Goal: Task Accomplishment & Management: Manage account settings

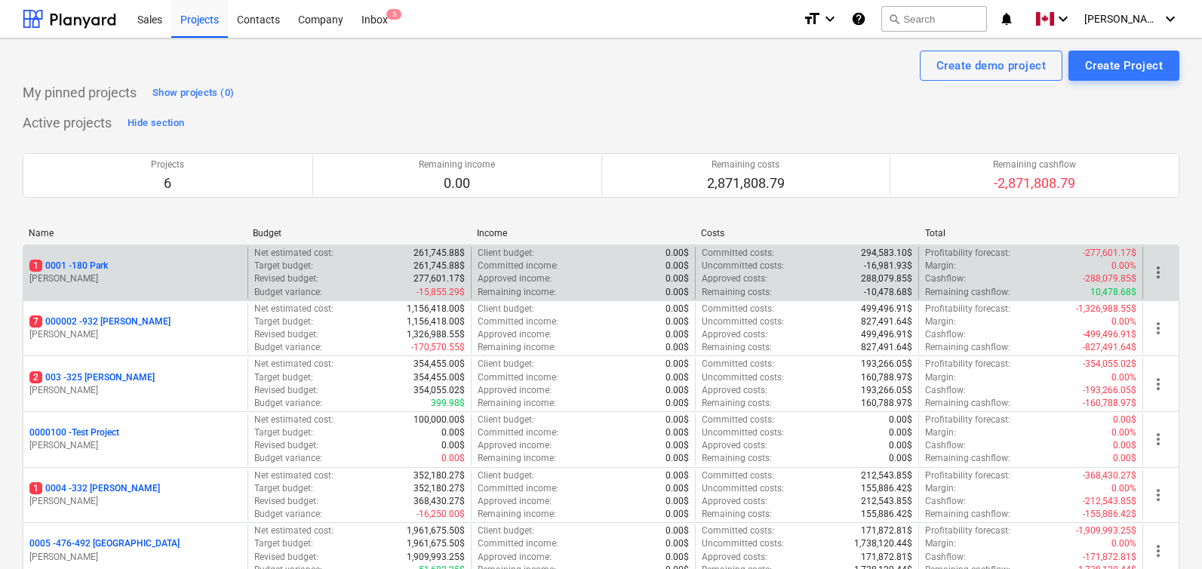
click at [103, 262] on p "1 0001 - 180 Park" at bounding box center [68, 266] width 78 height 13
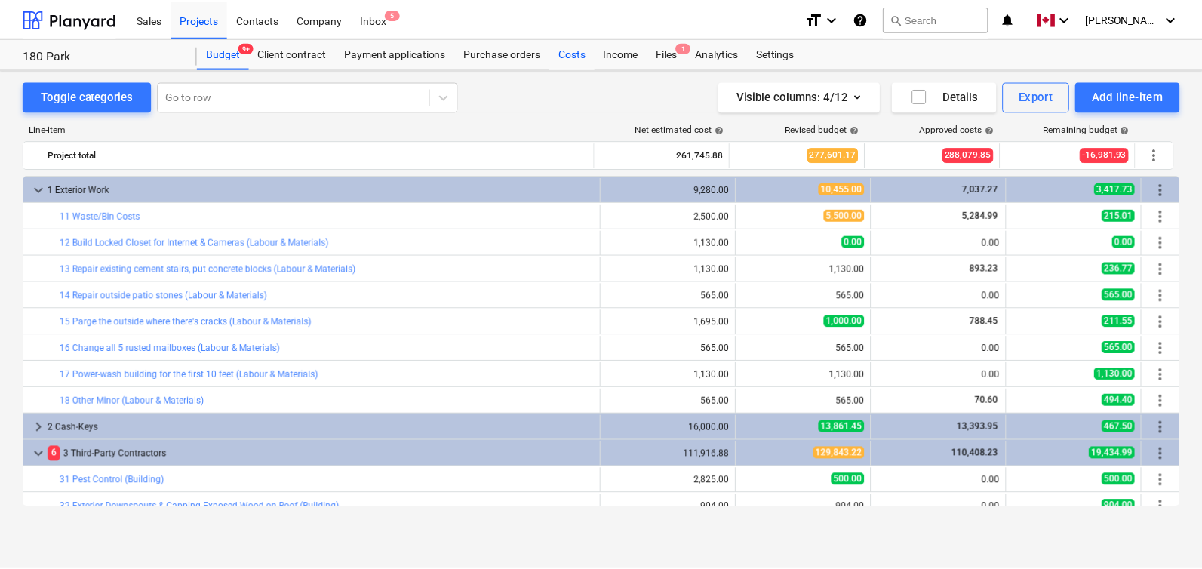
scroll to position [479, 0]
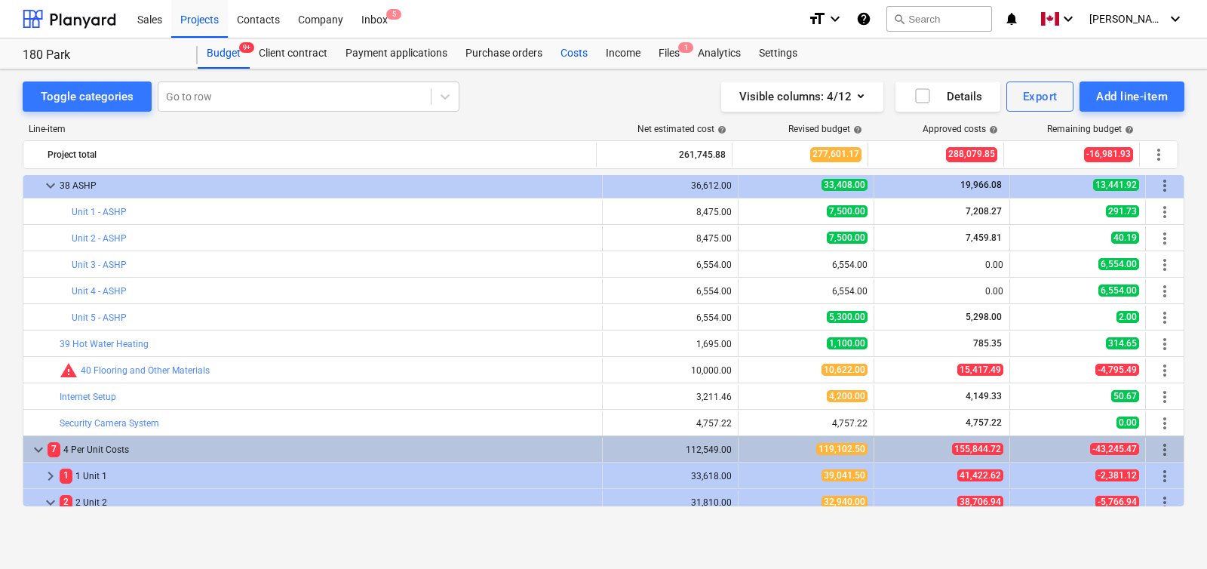
click at [585, 52] on div "Costs" at bounding box center [574, 53] width 45 height 30
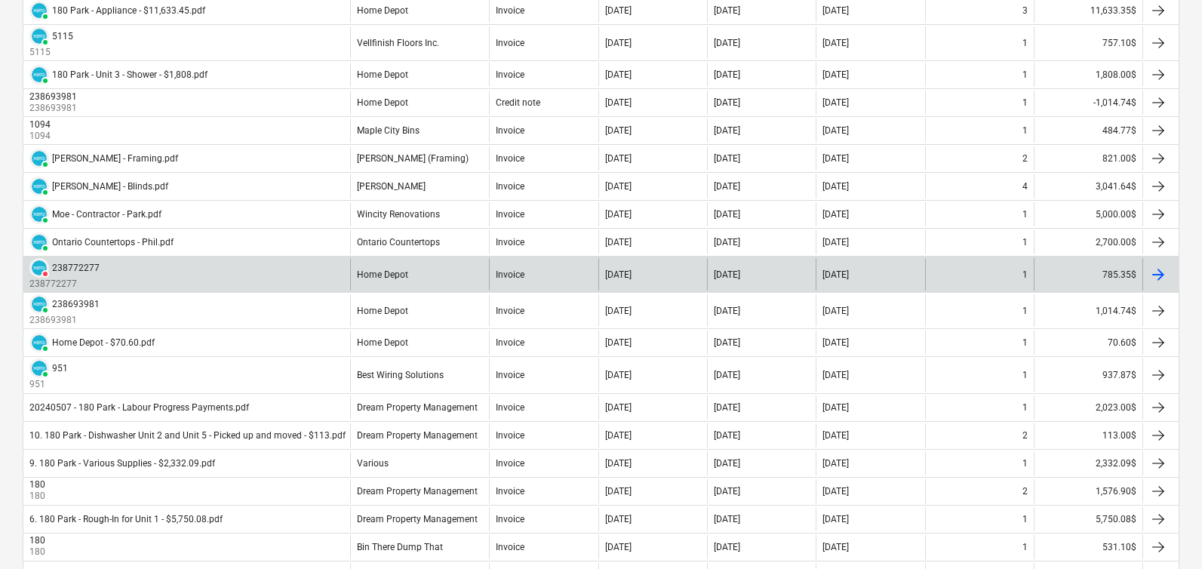
scroll to position [1281, 0]
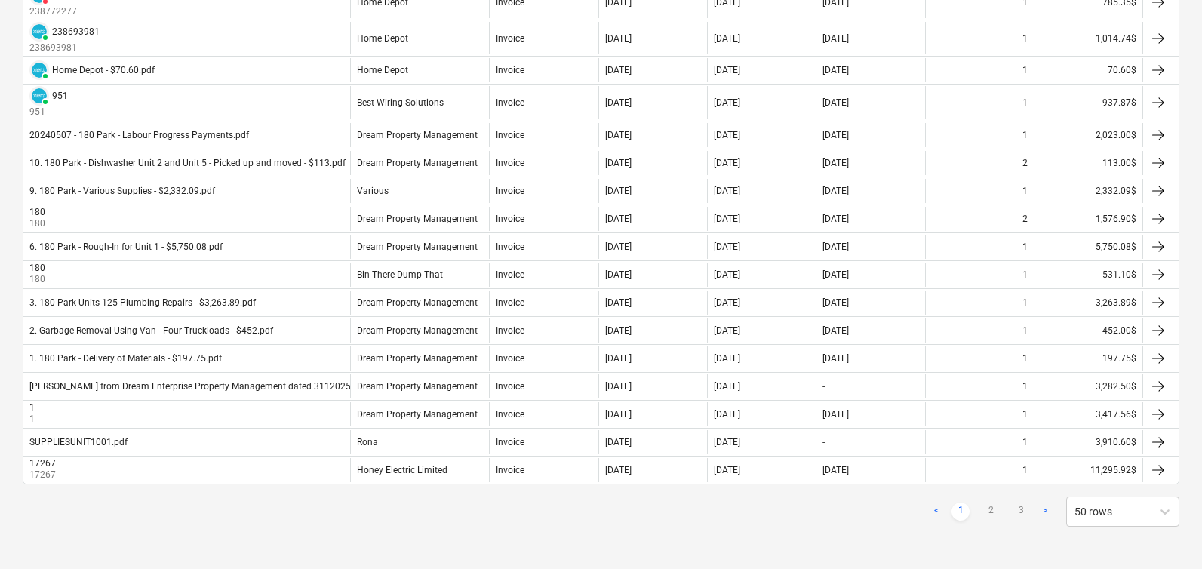
click at [581, 518] on div "< 1 2 3 > 50 rows" at bounding box center [601, 511] width 1157 height 30
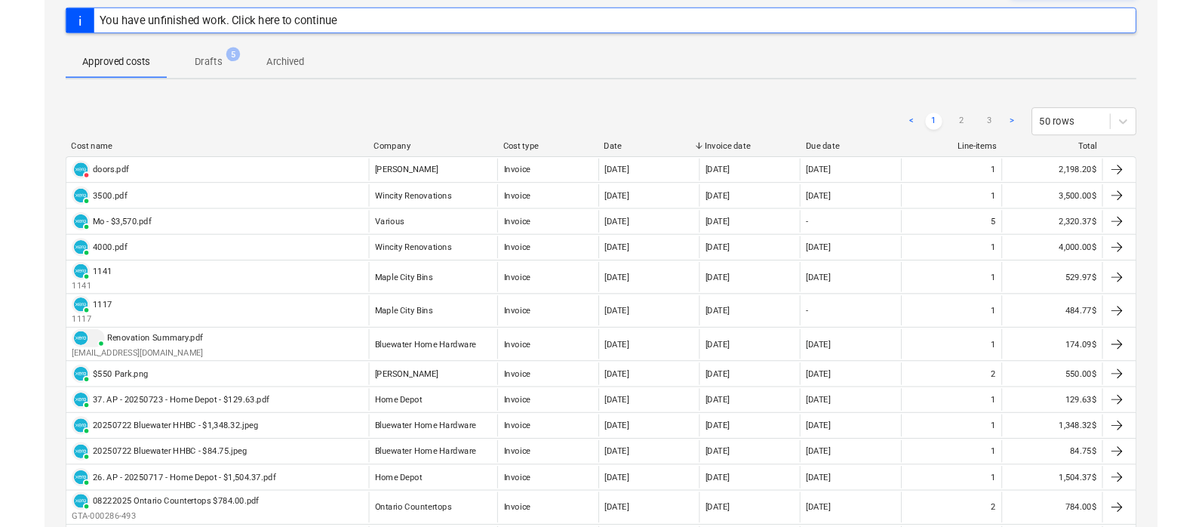
scroll to position [0, 0]
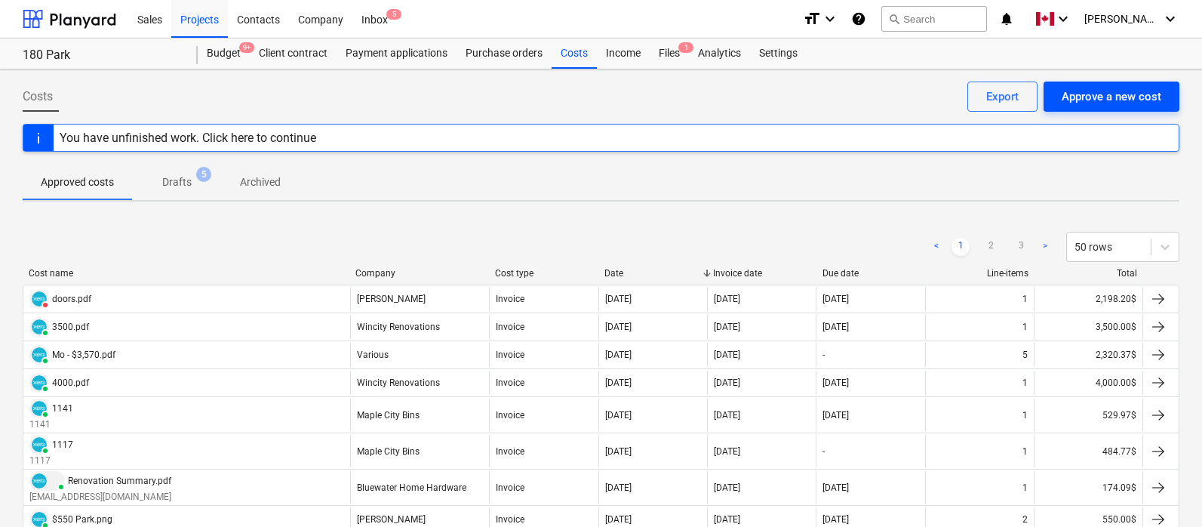
click at [1112, 100] on div "Approve a new cost" at bounding box center [1112, 97] width 100 height 20
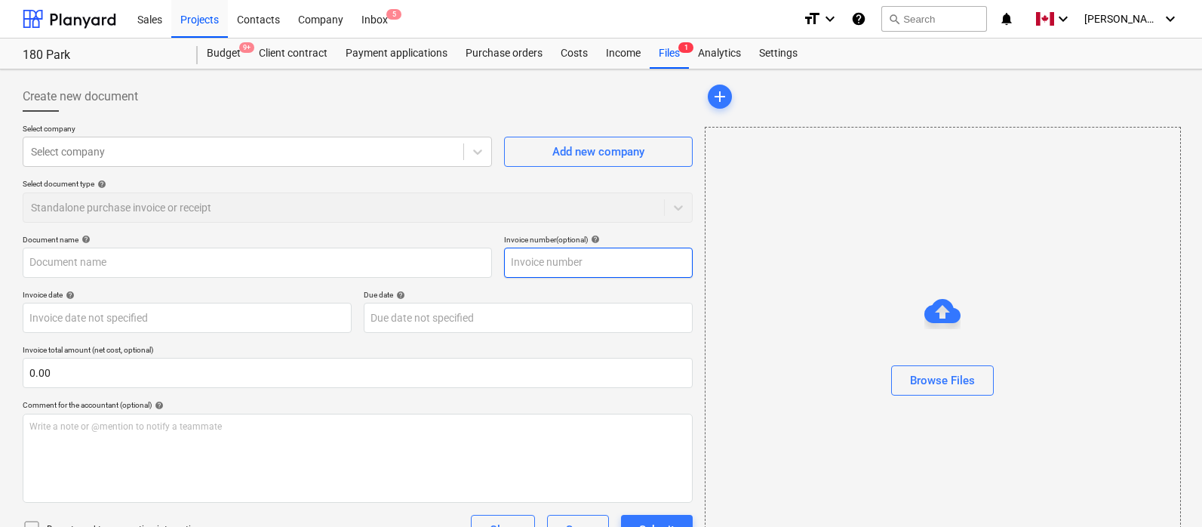
type input "[EMAIL_ADDRESS][DOMAIN_NAME]"
click at [936, 380] on div "Browse Files" at bounding box center [942, 380] width 65 height 20
type input "Mo - $5,000.pdf"
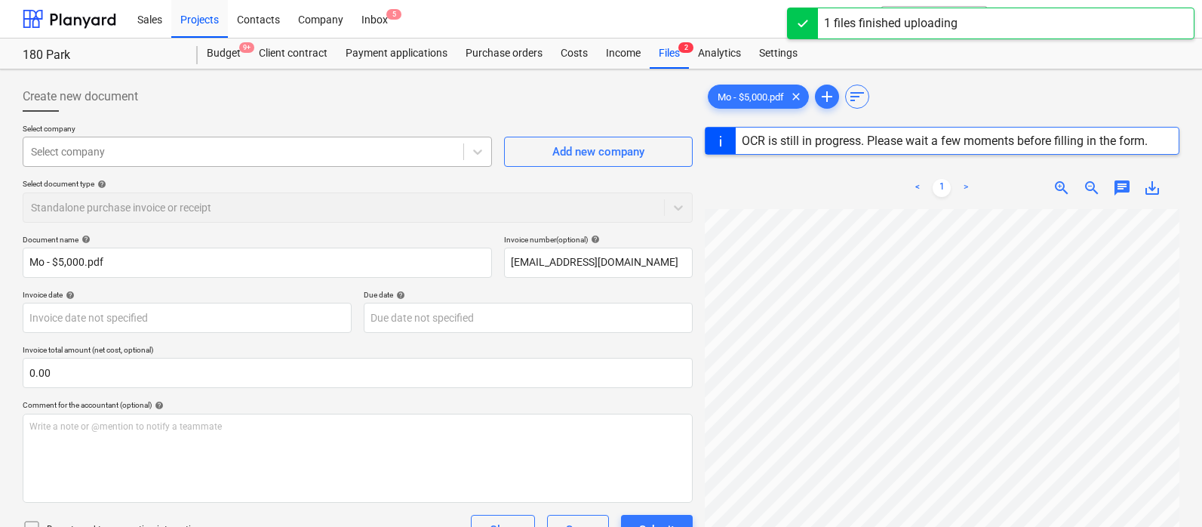
click at [194, 149] on div at bounding box center [243, 151] width 425 height 15
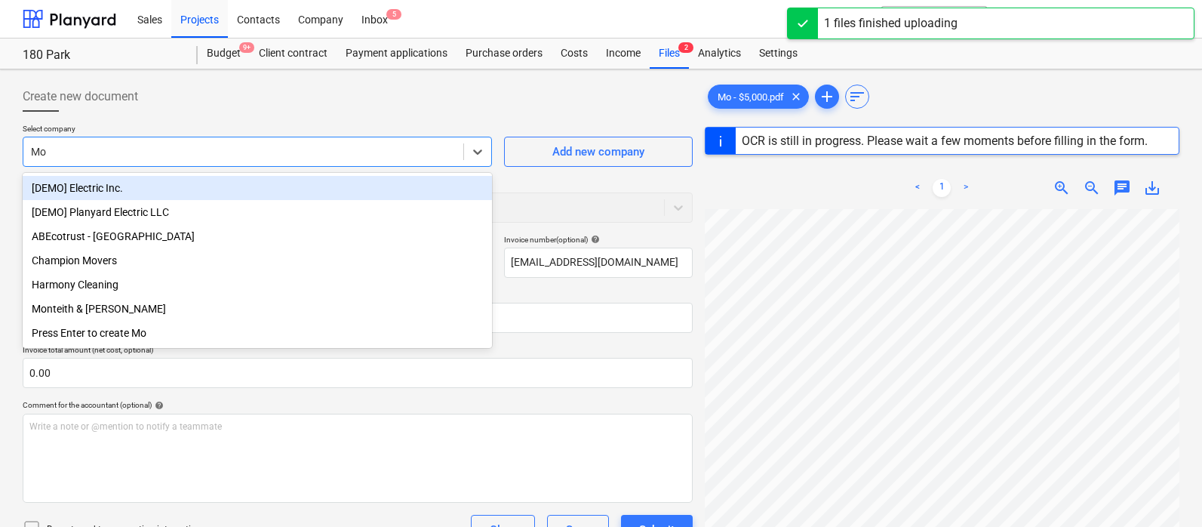
type input "M"
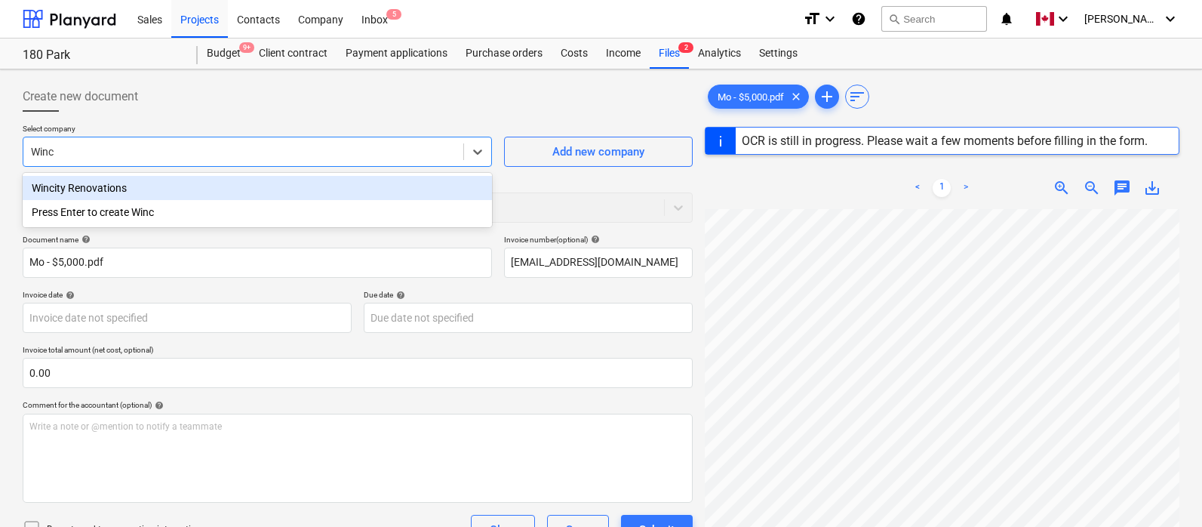
type input "Winci"
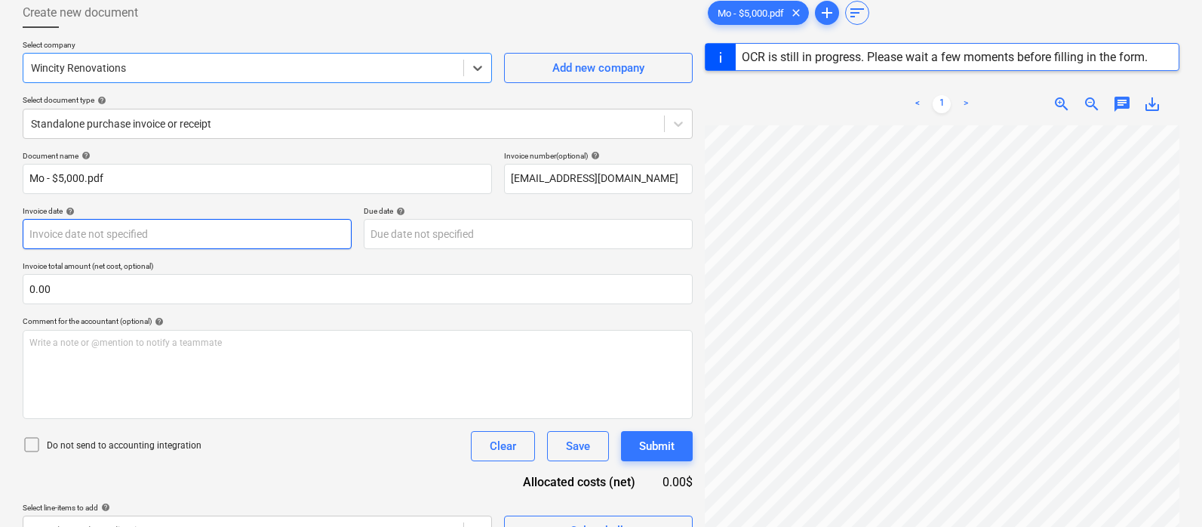
scroll to position [91, 0]
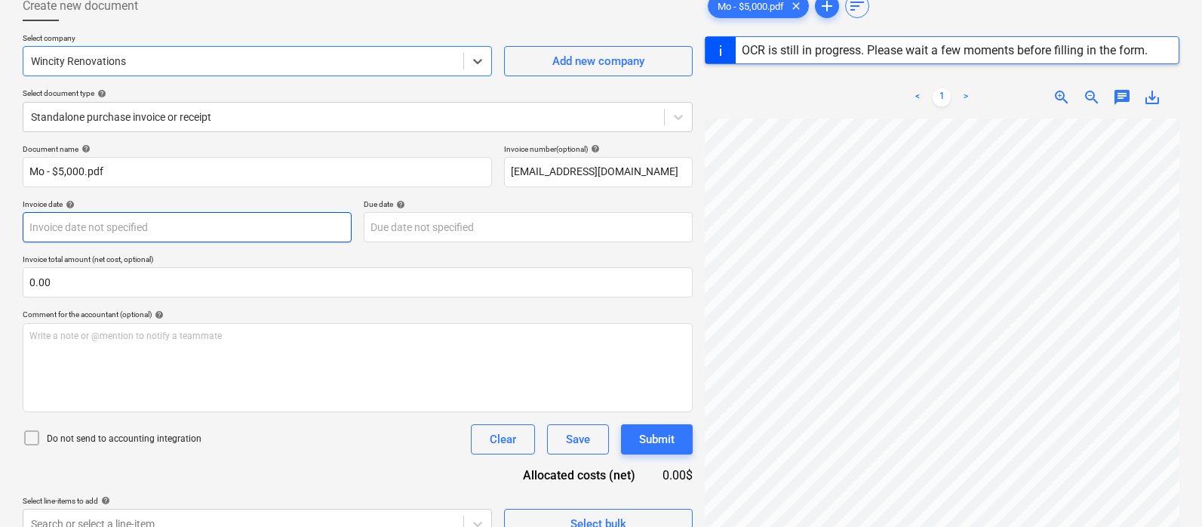
click at [183, 232] on body "Sales Projects Contacts Company Inbox 5 format_size keyboard_arrow_down help se…" at bounding box center [601, 172] width 1202 height 527
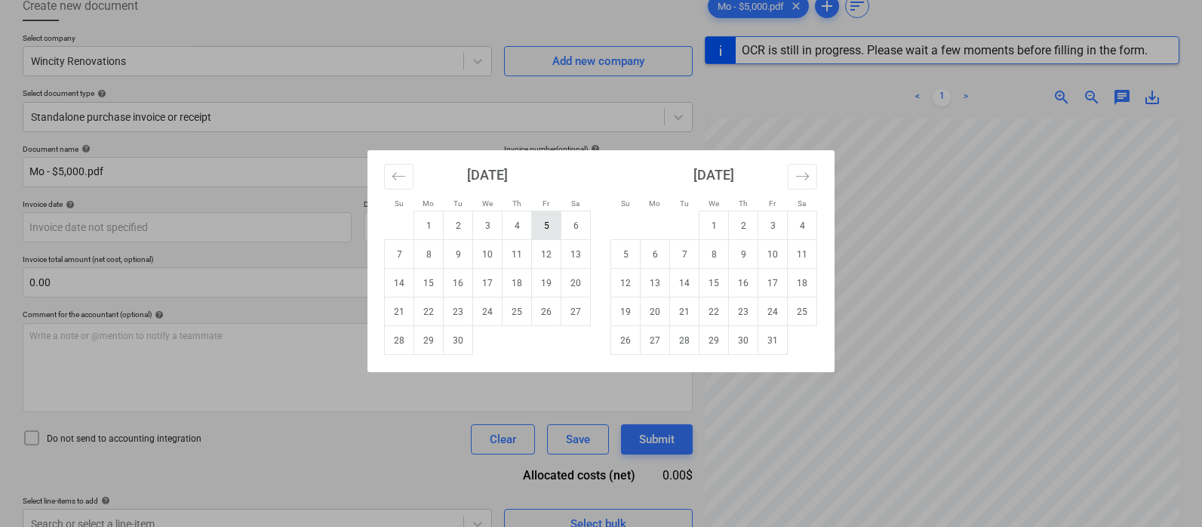
click at [547, 223] on td "5" at bounding box center [546, 225] width 29 height 29
type input "[DATE]"
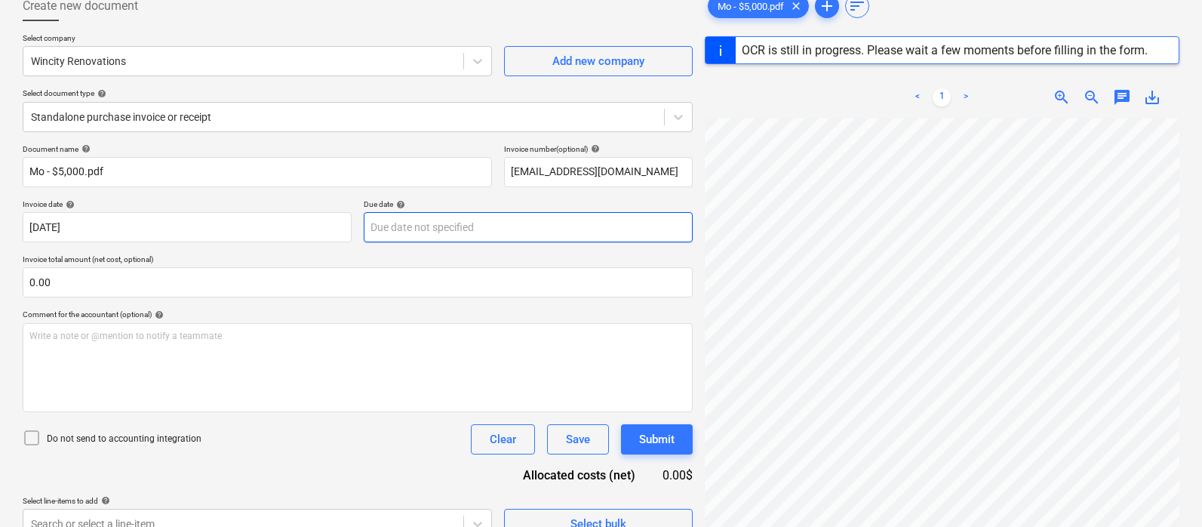
click at [434, 217] on body "Sales Projects Contacts Company Inbox 5 format_size keyboard_arrow_down help se…" at bounding box center [601, 172] width 1202 height 527
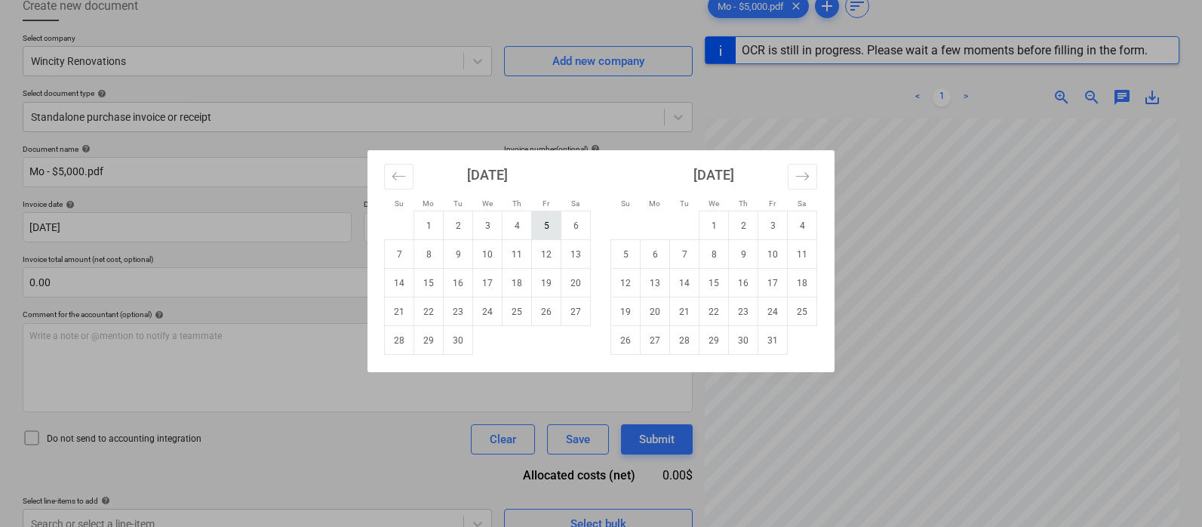
click at [549, 217] on td "5" at bounding box center [546, 225] width 29 height 29
type input "[DATE]"
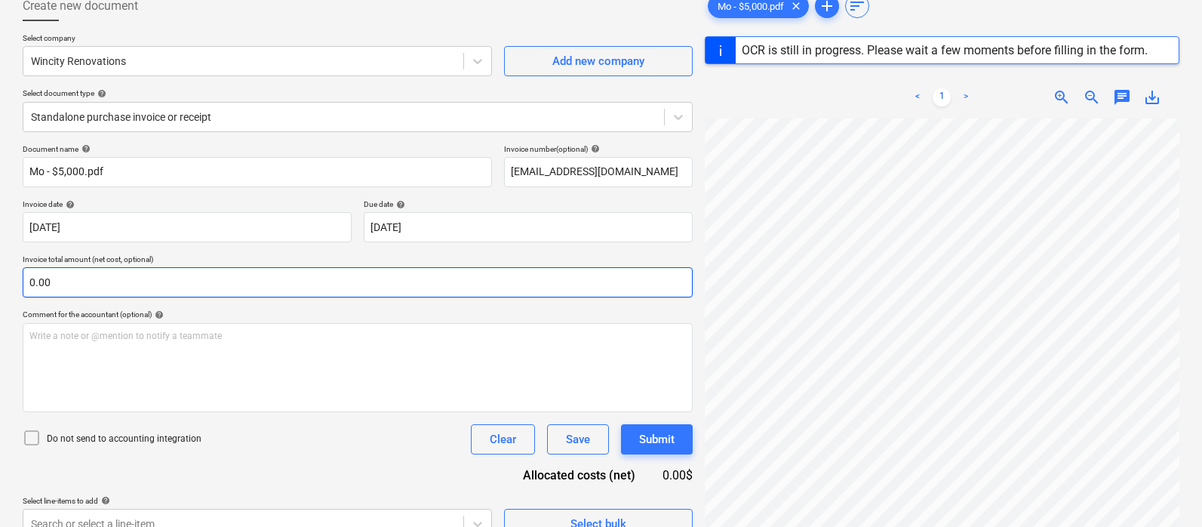
click at [470, 285] on input "0.00" at bounding box center [358, 282] width 670 height 30
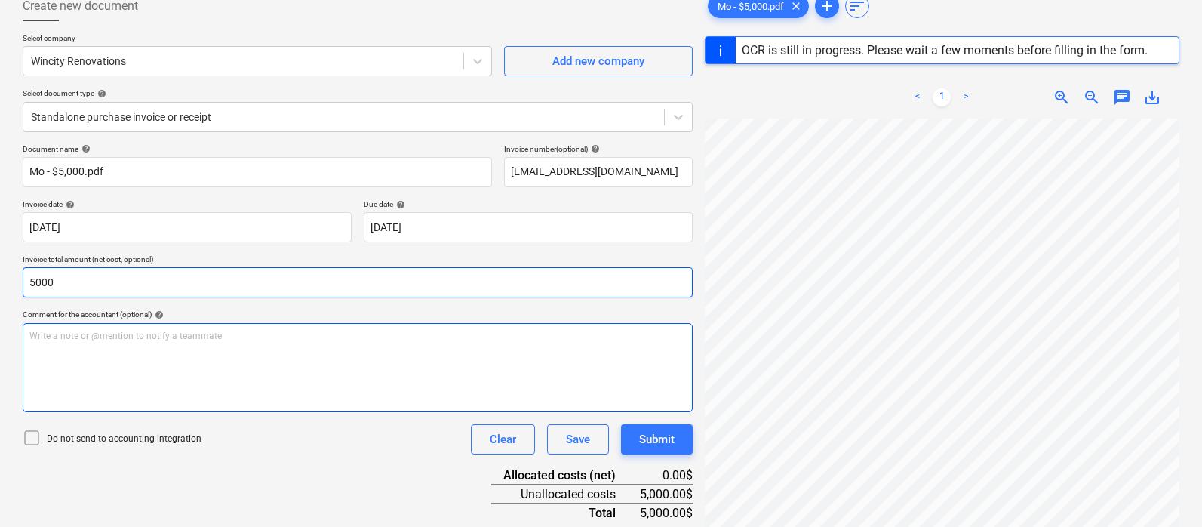
type input "5,000.00"
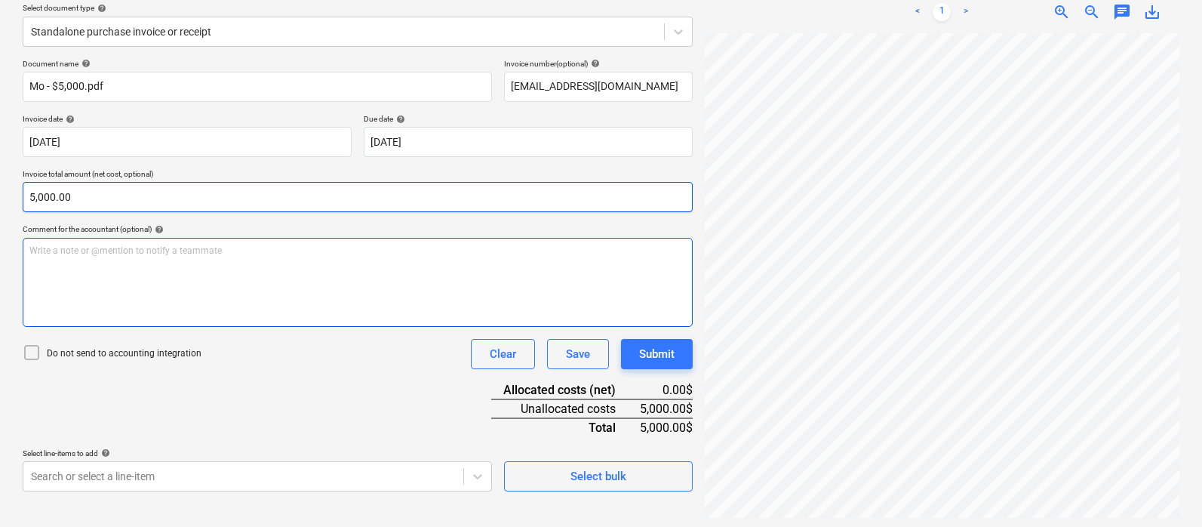
scroll to position [179, 0]
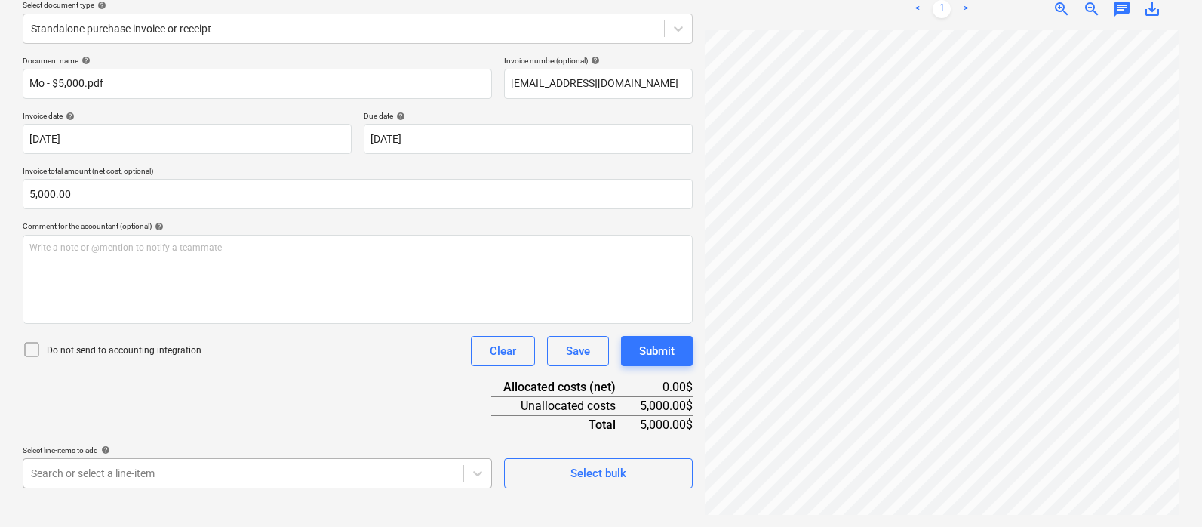
click at [365, 348] on body "Sales Projects Contacts Company Inbox 5 format_size keyboard_arrow_down help se…" at bounding box center [601, 84] width 1202 height 527
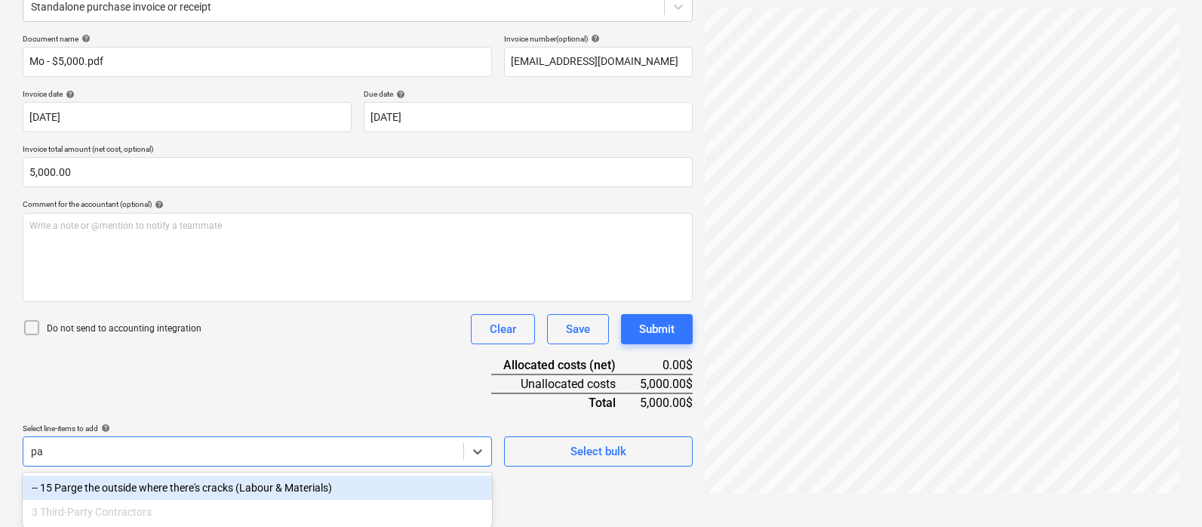
type input "p"
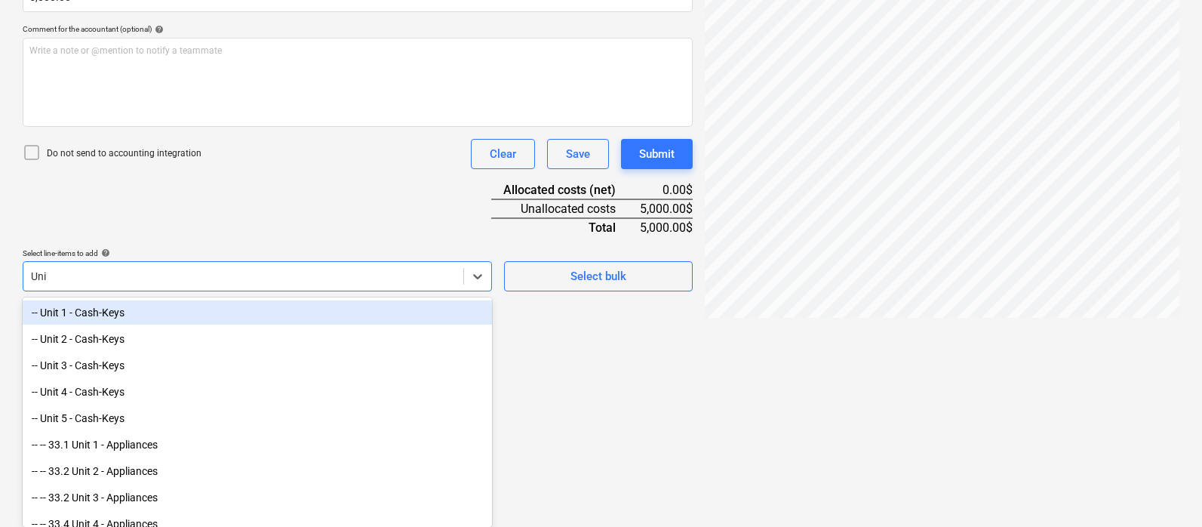
type input "Unit"
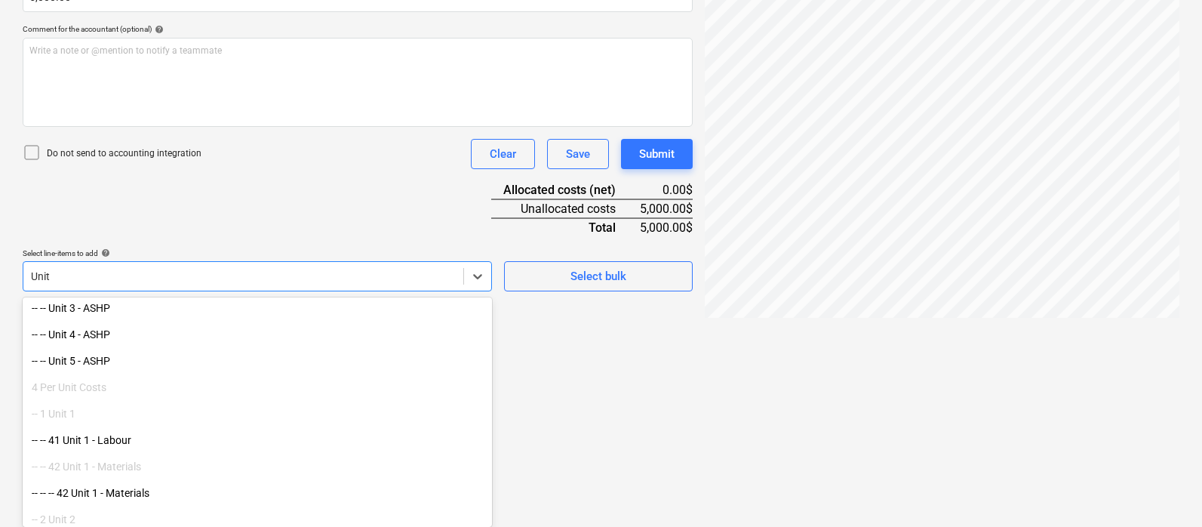
scroll to position [367, 0]
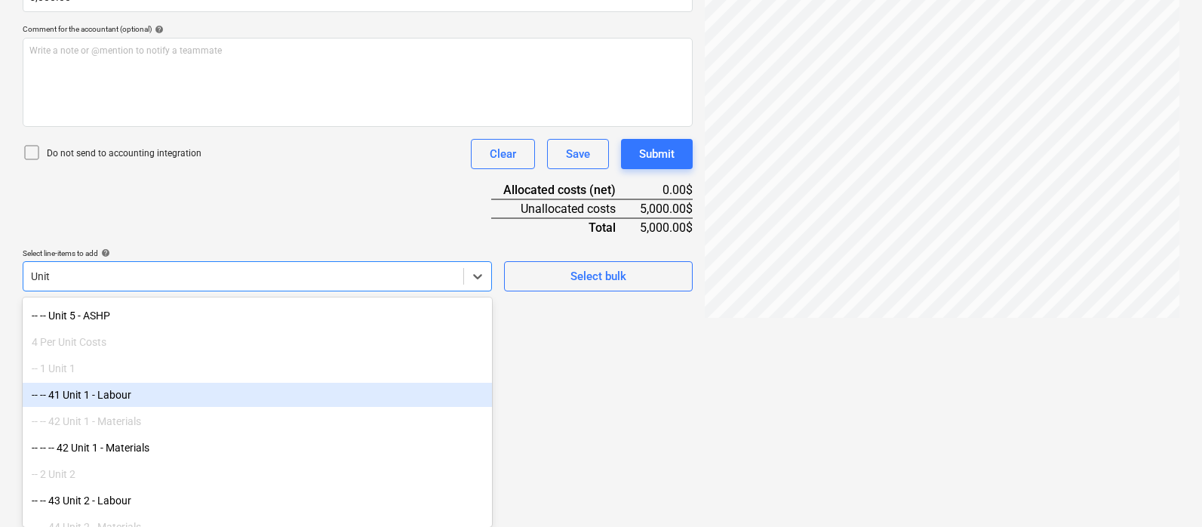
click at [134, 386] on div "-- -- 41 Unit 1 - Labour" at bounding box center [257, 395] width 469 height 24
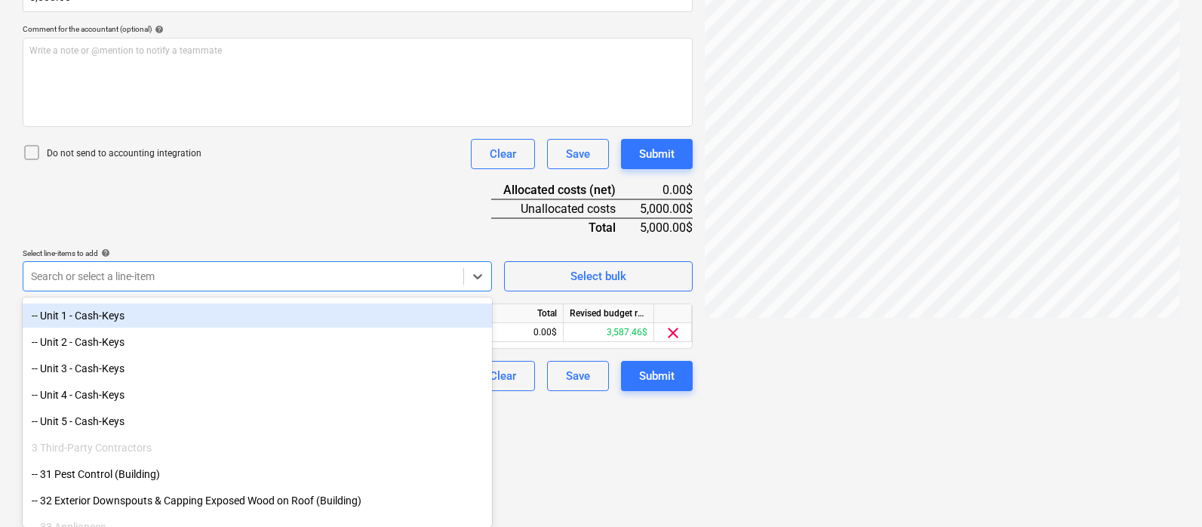
click at [309, 201] on div "Document name help Mo - $5,000.pdf Invoice number (optional) help [EMAIL_ADDRES…" at bounding box center [358, 125] width 670 height 532
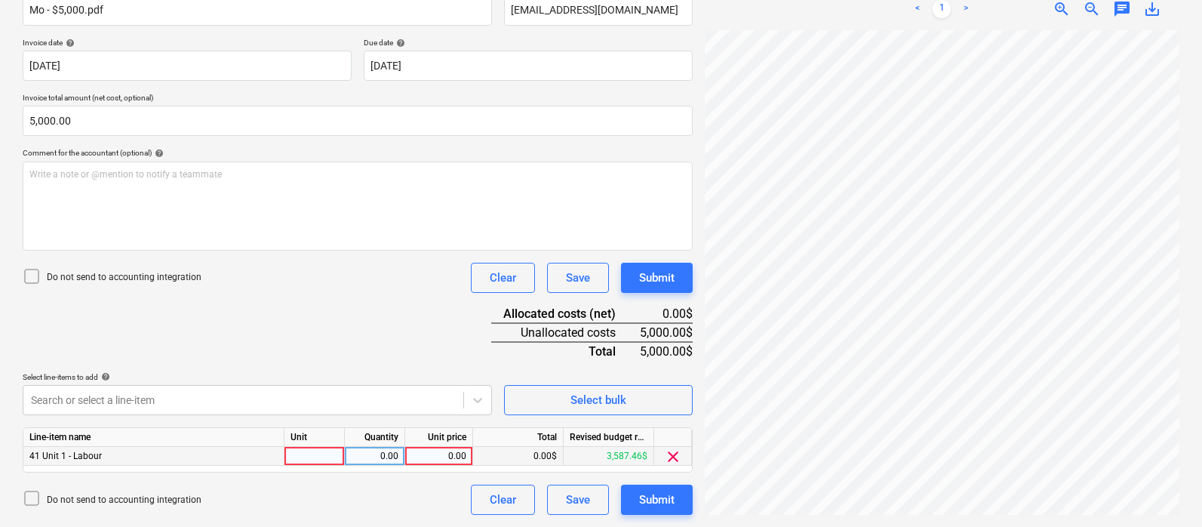
click at [322, 450] on div at bounding box center [314, 456] width 60 height 19
type input "pcs"
type input "5000"
click at [388, 323] on div "Document name help Mo - $5,000.pdf Invoice number (optional) help [EMAIL_ADDRES…" at bounding box center [358, 249] width 670 height 532
click at [409, 320] on div "Document name help Mo - $5,000.pdf Invoice number (optional) help [EMAIL_ADDRES…" at bounding box center [358, 249] width 670 height 532
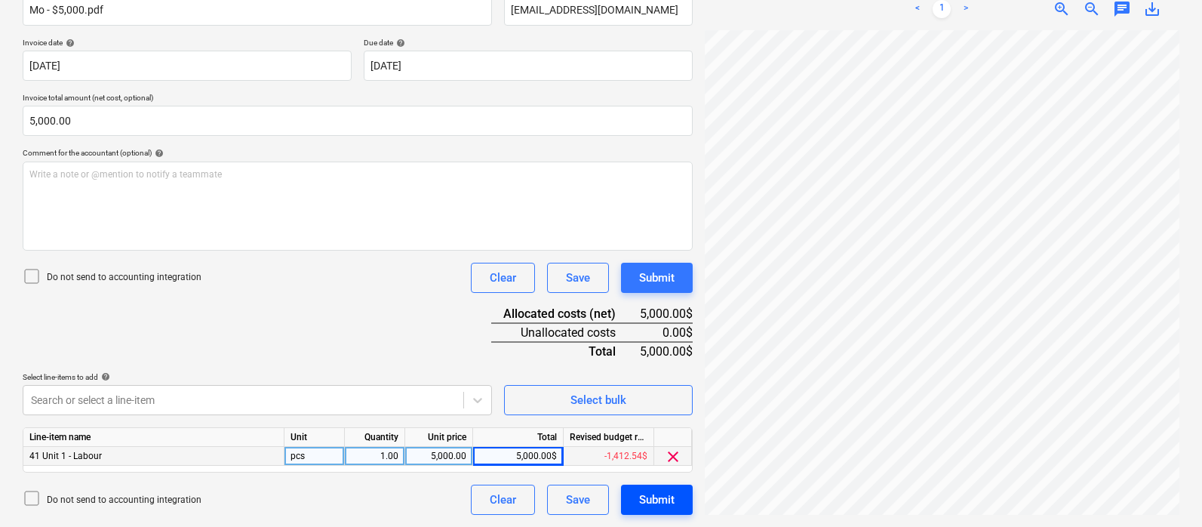
click at [675, 505] on button "Submit" at bounding box center [657, 499] width 72 height 30
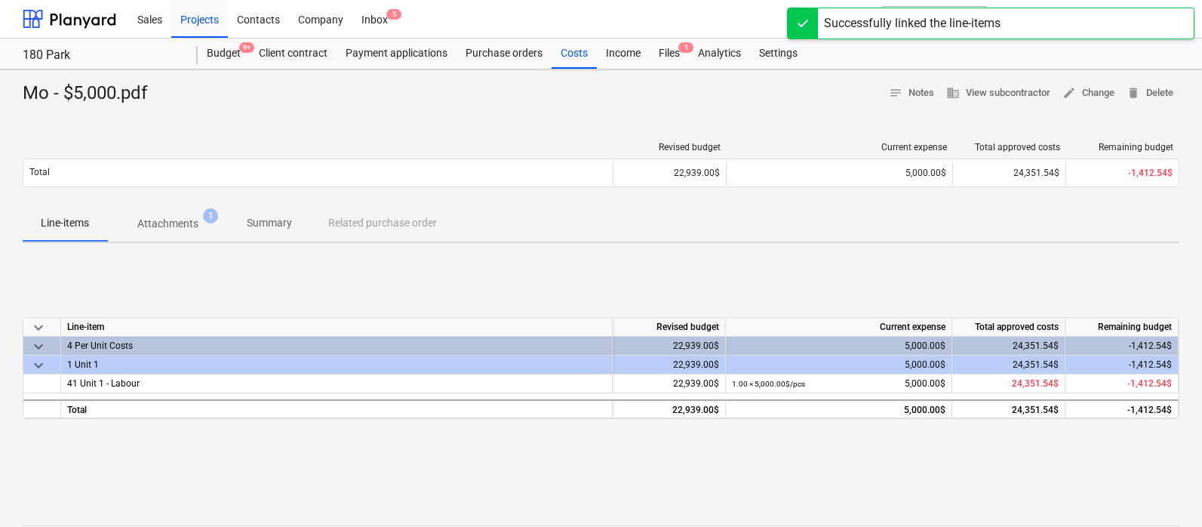
click at [406, 300] on div "keyboard_arrow_down Line-item Revised budget Current expense Total approved cos…" at bounding box center [601, 368] width 1157 height 226
click at [484, 97] on div "Mo - $5,000.pdf notes Notes business View subcontractor edit Change delete Dele…" at bounding box center [601, 93] width 1157 height 24
click at [476, 118] on div "Mo - $5,000.pdf notes Notes business View subcontractor edit Change delete Dele…" at bounding box center [601, 393] width 1202 height 648
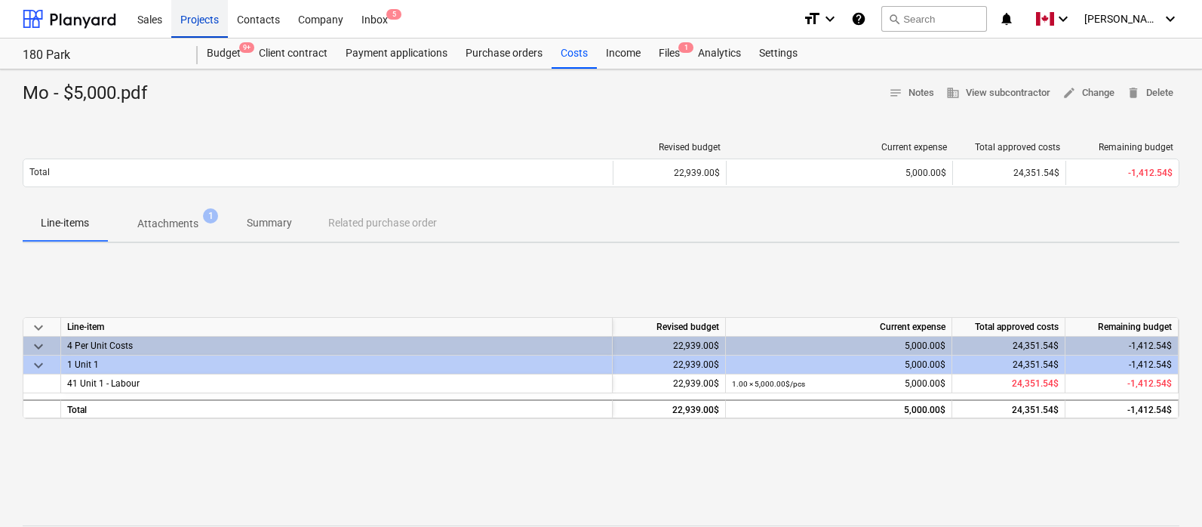
click at [202, 20] on div "Projects" at bounding box center [199, 18] width 57 height 38
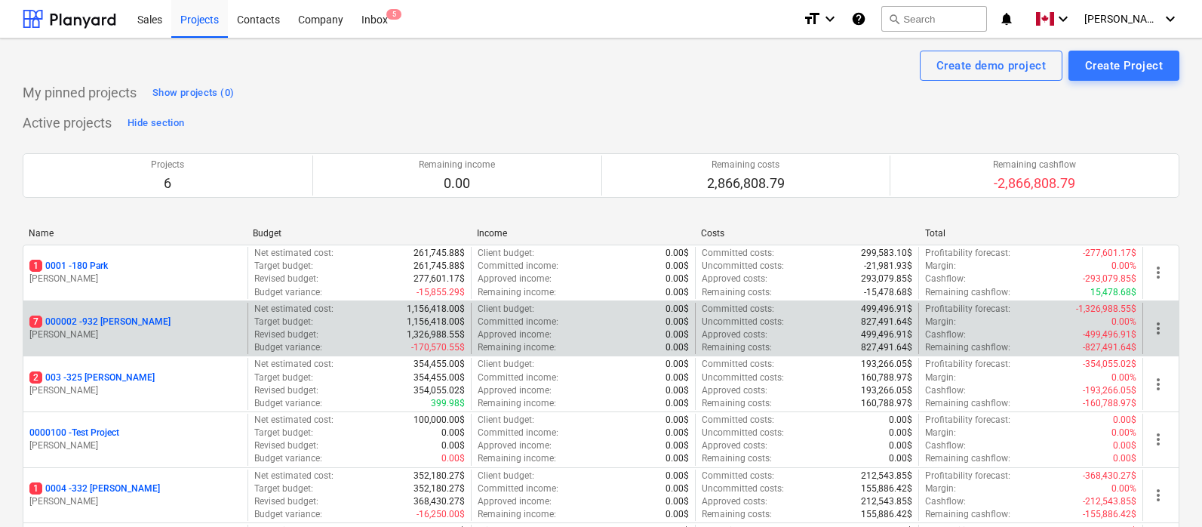
click at [106, 322] on p "7 000002 - 932 [PERSON_NAME]" at bounding box center [99, 321] width 141 height 13
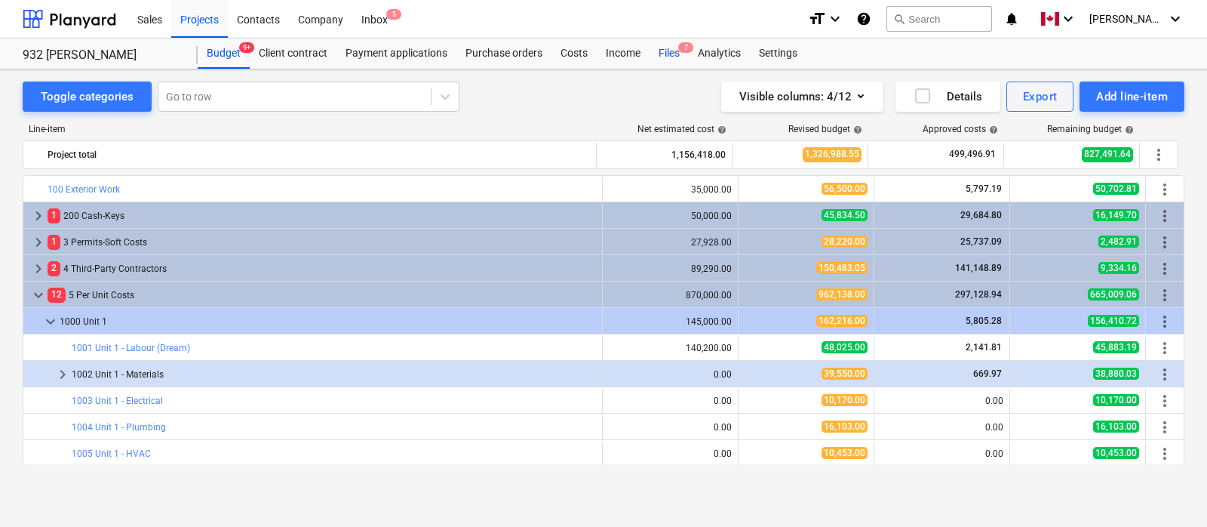
click at [666, 52] on div "Files 7" at bounding box center [669, 53] width 39 height 30
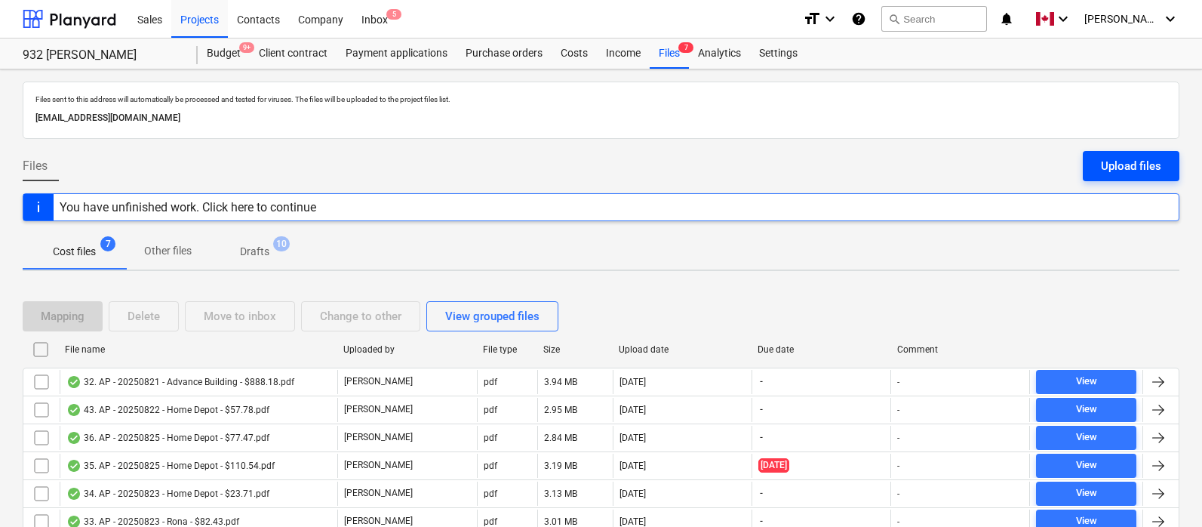
click at [1129, 161] on div "Upload files" at bounding box center [1131, 166] width 60 height 20
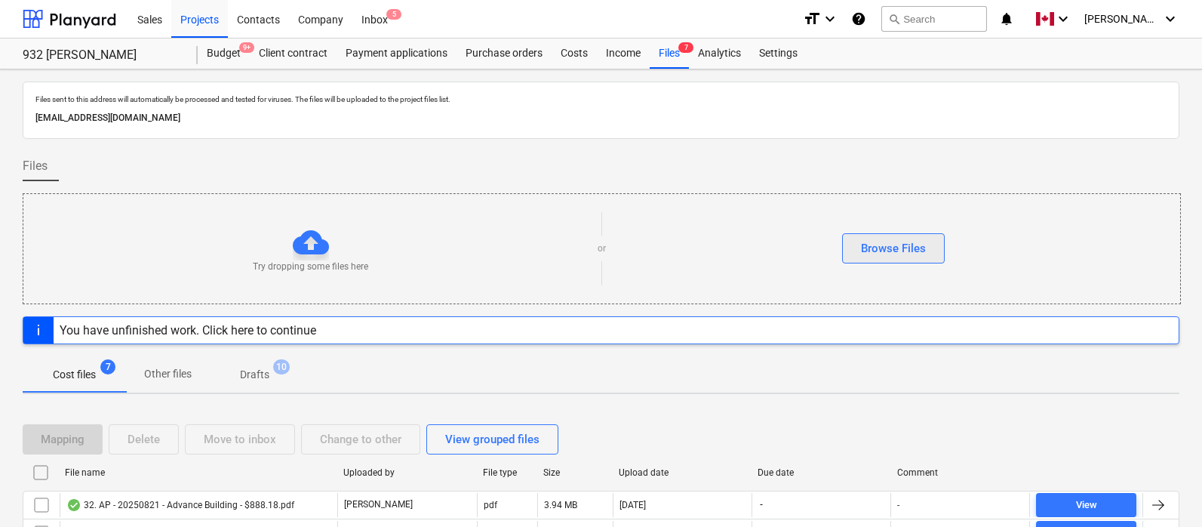
click at [905, 250] on div "Browse Files" at bounding box center [893, 248] width 65 height 20
click at [947, 152] on div "Files" at bounding box center [601, 172] width 1157 height 42
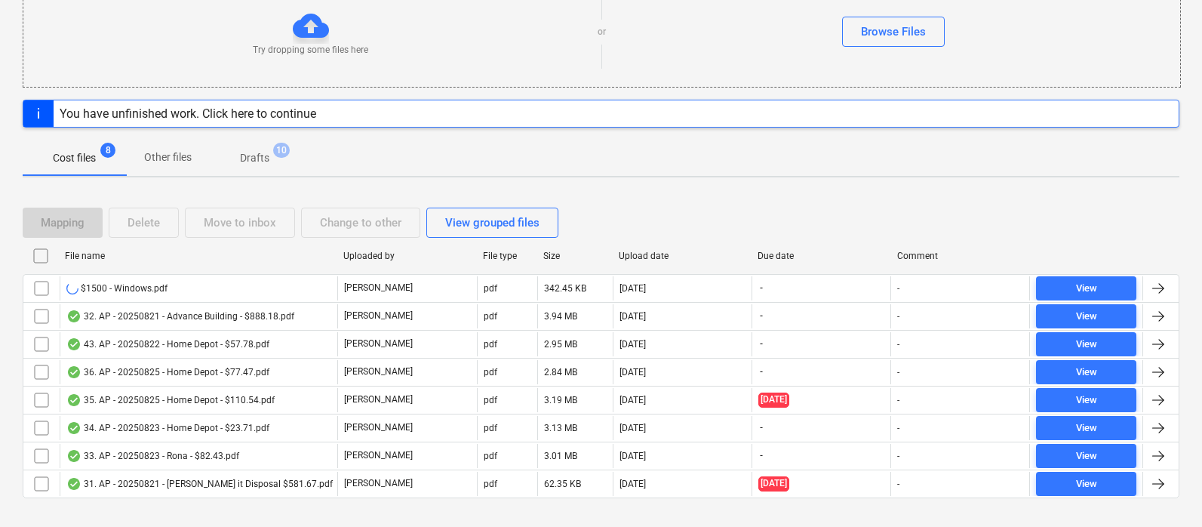
scroll to position [242, 0]
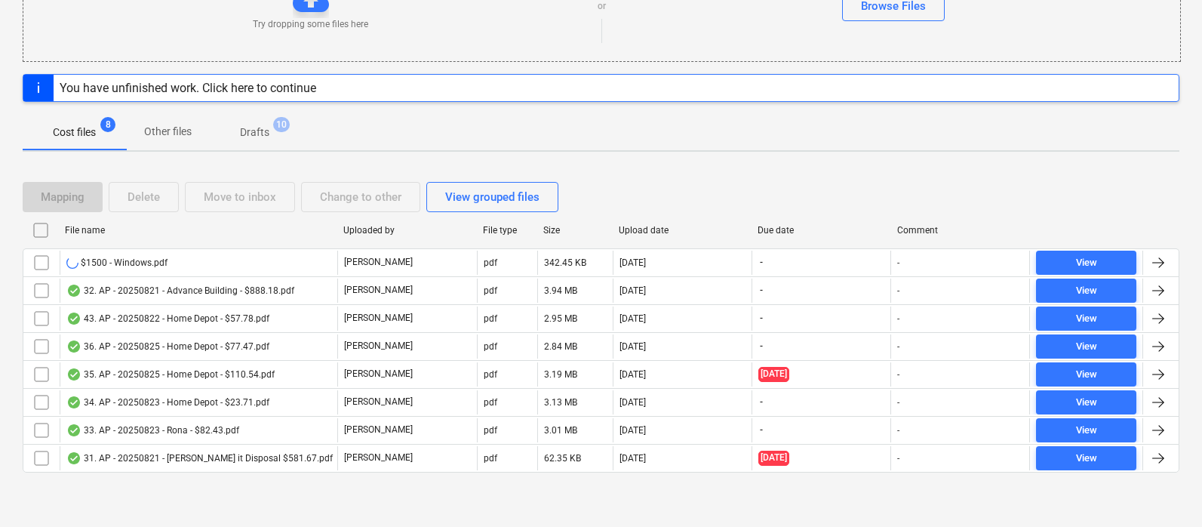
click at [948, 186] on div "Mapping Delete Move to inbox Change to other View grouped files" at bounding box center [601, 197] width 1157 height 30
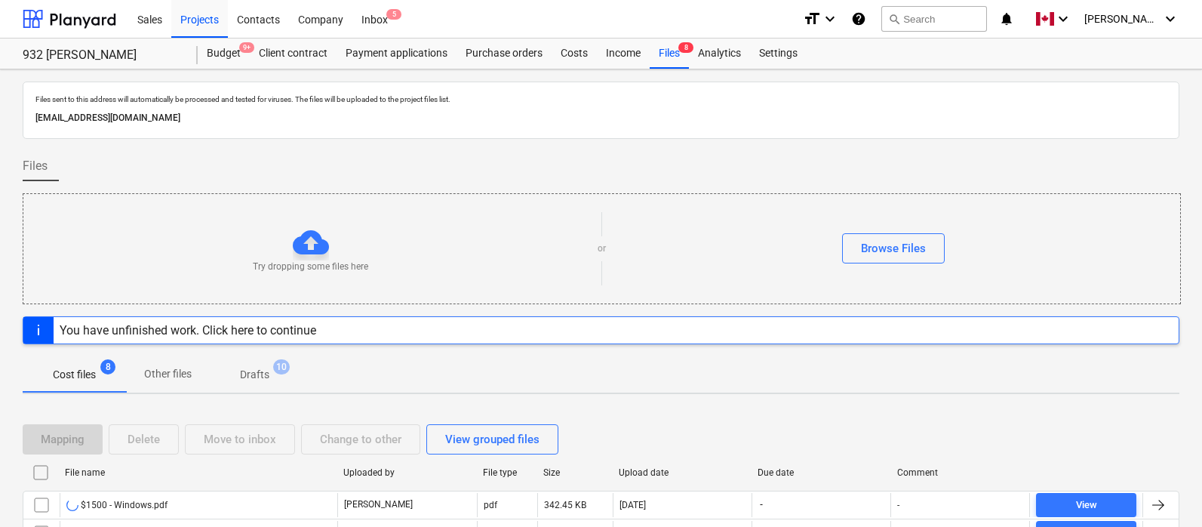
click at [948, 174] on div "Files" at bounding box center [601, 172] width 1157 height 42
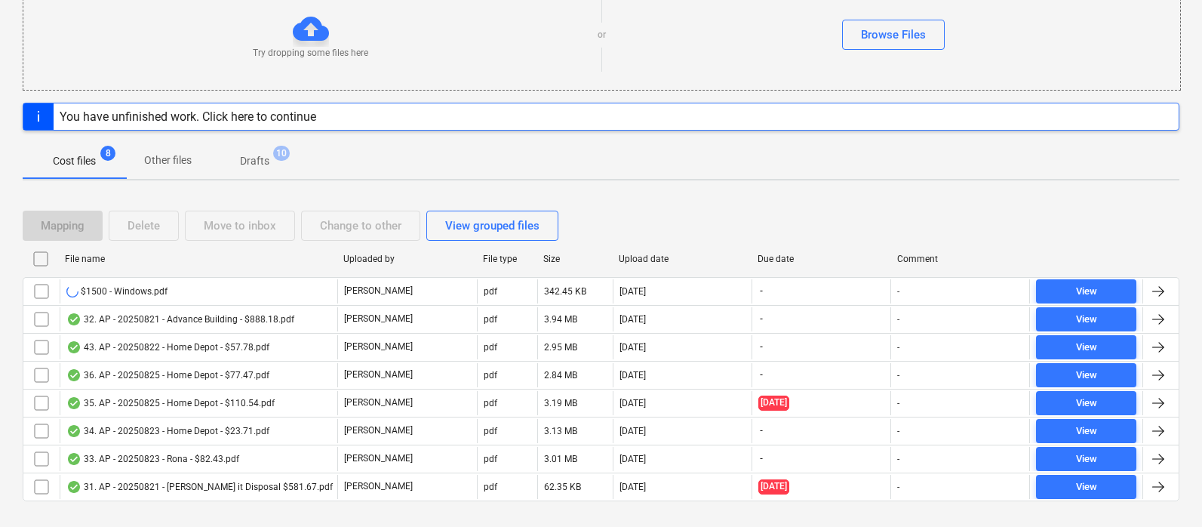
scroll to position [242, 0]
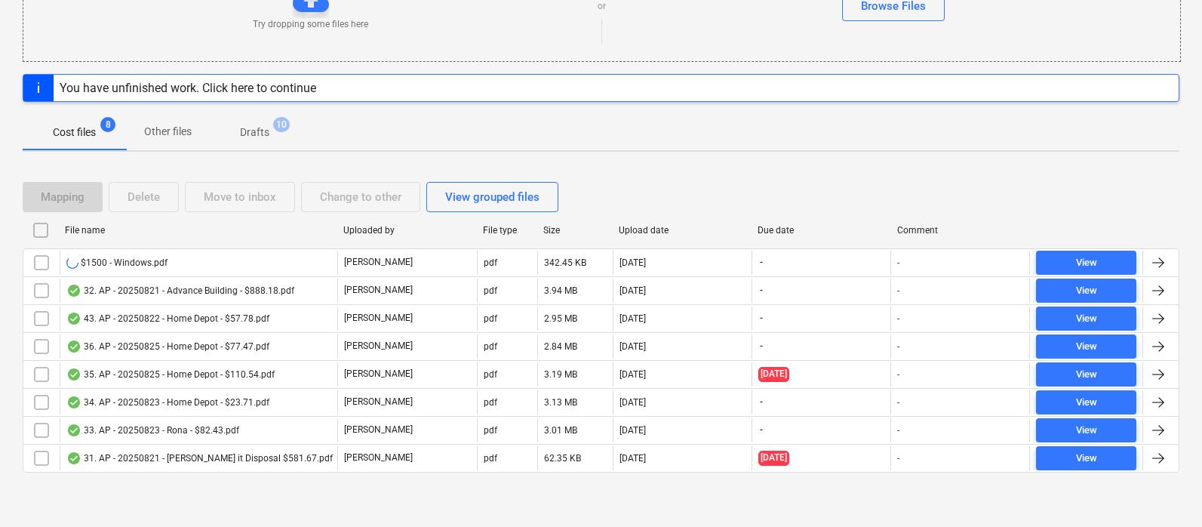
click at [951, 182] on div "Mapping Delete Move to inbox Change to other View grouped files" at bounding box center [601, 197] width 1157 height 30
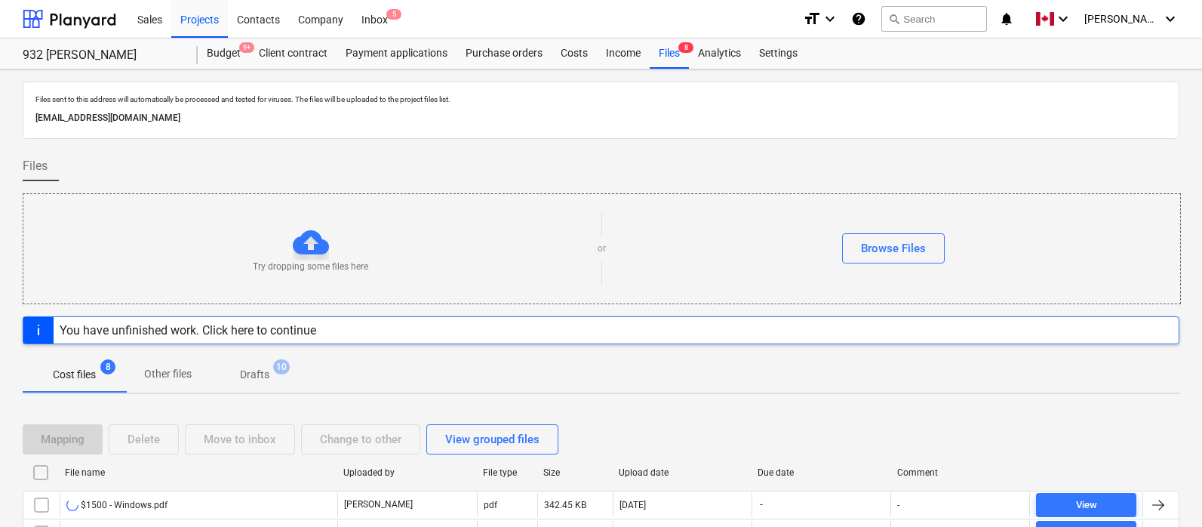
click at [945, 158] on div "Files" at bounding box center [601, 172] width 1157 height 42
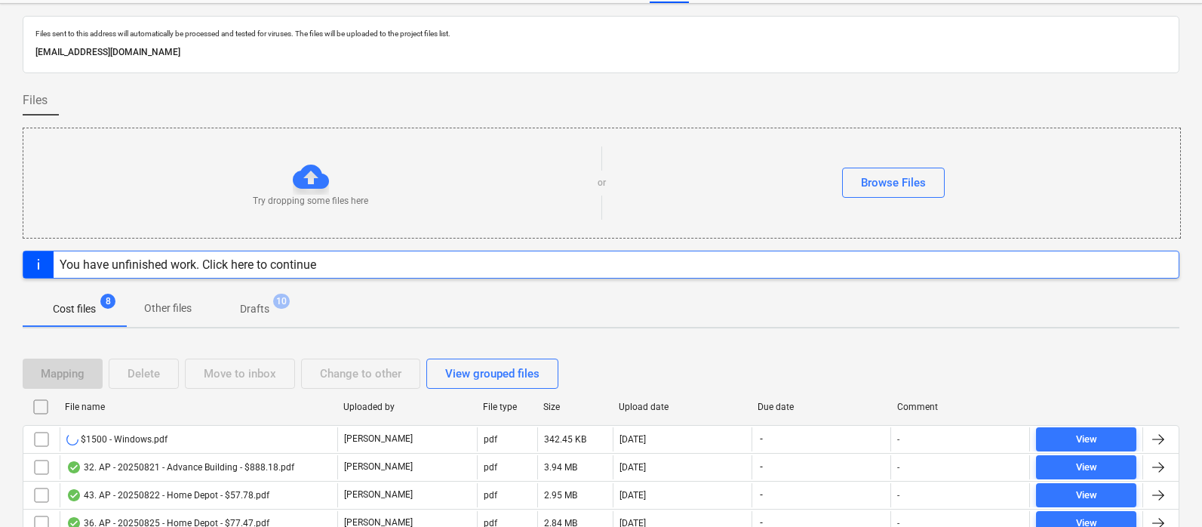
scroll to position [242, 0]
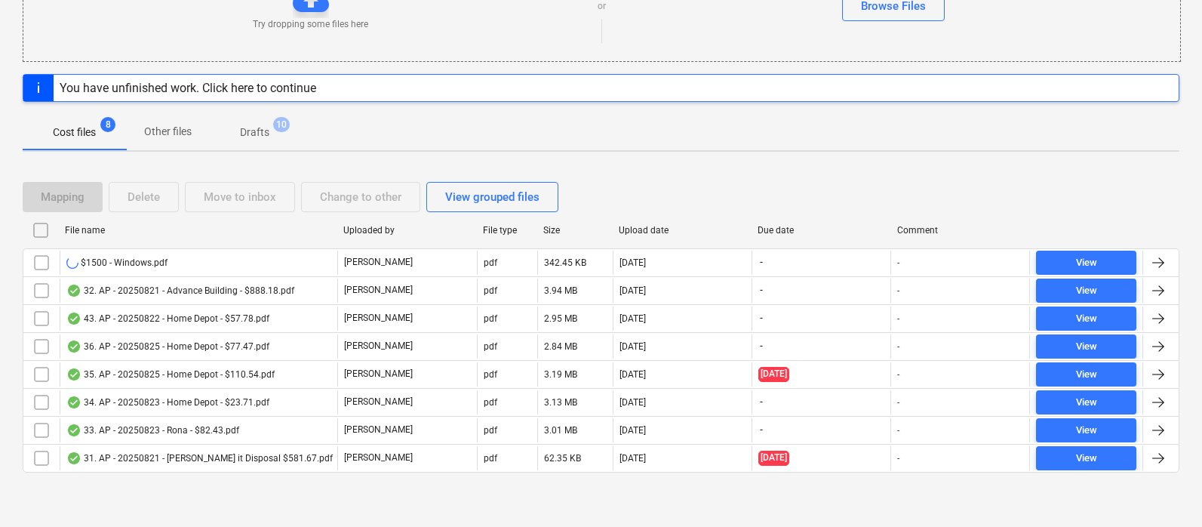
click at [945, 162] on div "Files sent to this address will automatically be processed and tested for virus…" at bounding box center [601, 176] width 1202 height 699
click at [942, 195] on div "Mapping Delete Move to inbox Change to other View grouped files" at bounding box center [601, 197] width 1157 height 30
click at [943, 174] on div "Mapping Delete Move to inbox Change to other View grouped files File name Uploa…" at bounding box center [601, 333] width 1157 height 339
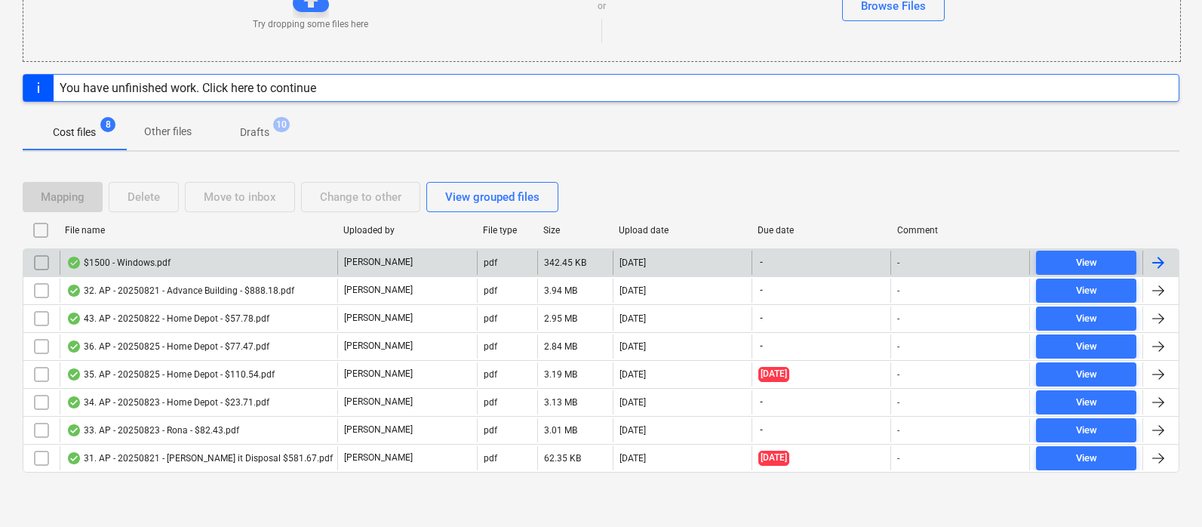
click at [1166, 262] on div at bounding box center [1158, 263] width 18 height 18
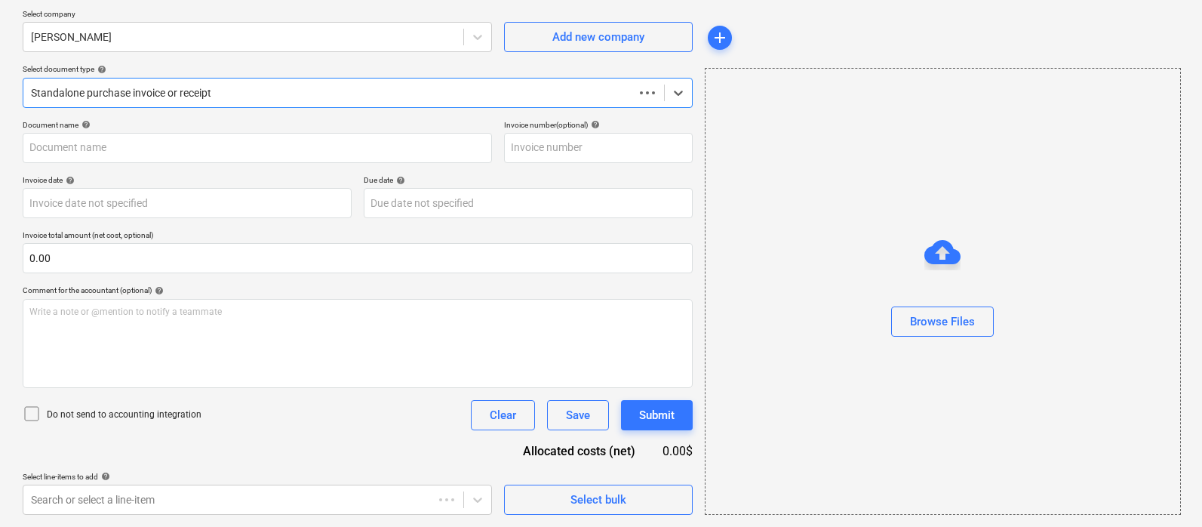
scroll to position [115, 0]
type input "$1500 - Windows.pdf"
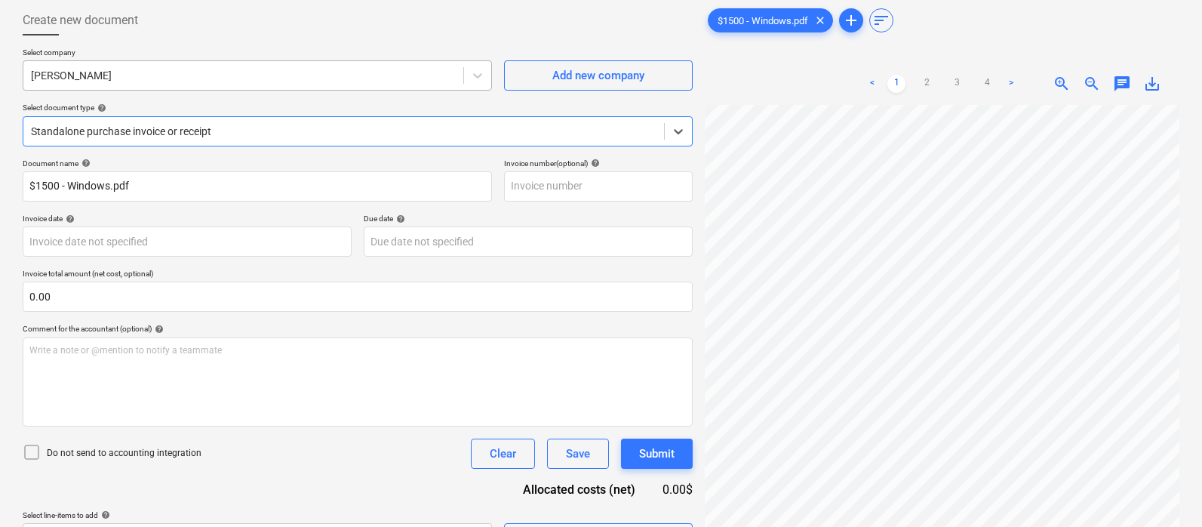
scroll to position [117, 0]
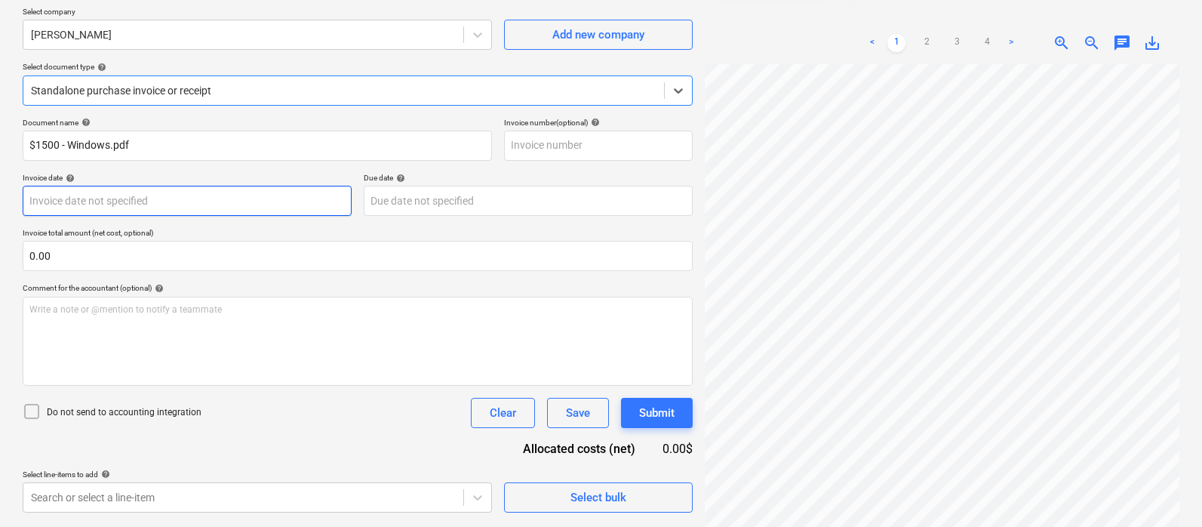
click at [157, 198] on body "Sales Projects Contacts Company Inbox 5 format_size keyboard_arrow_down help se…" at bounding box center [601, 146] width 1202 height 527
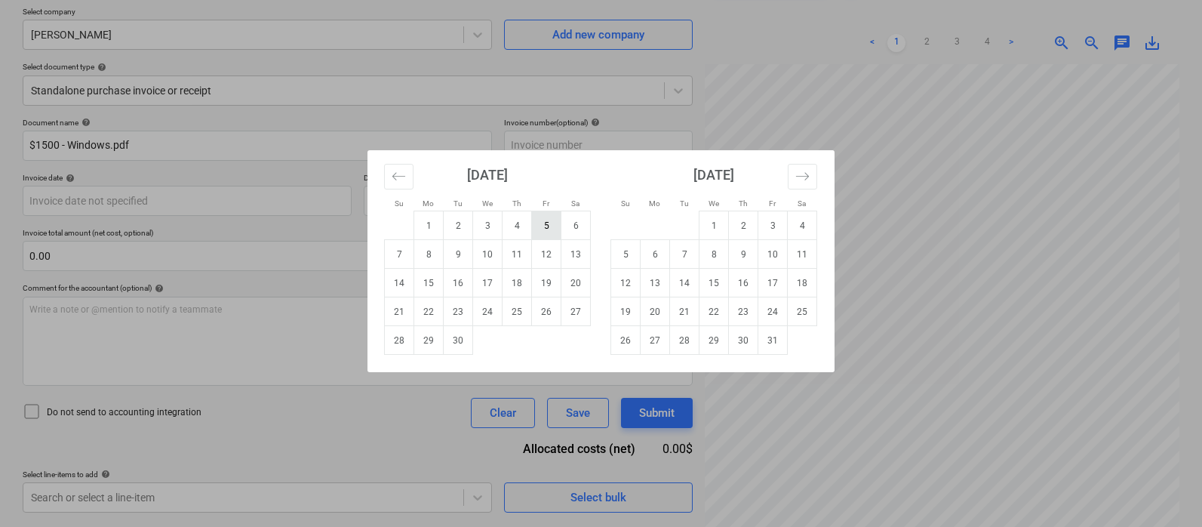
click at [551, 230] on td "5" at bounding box center [546, 225] width 29 height 29
type input "[DATE]"
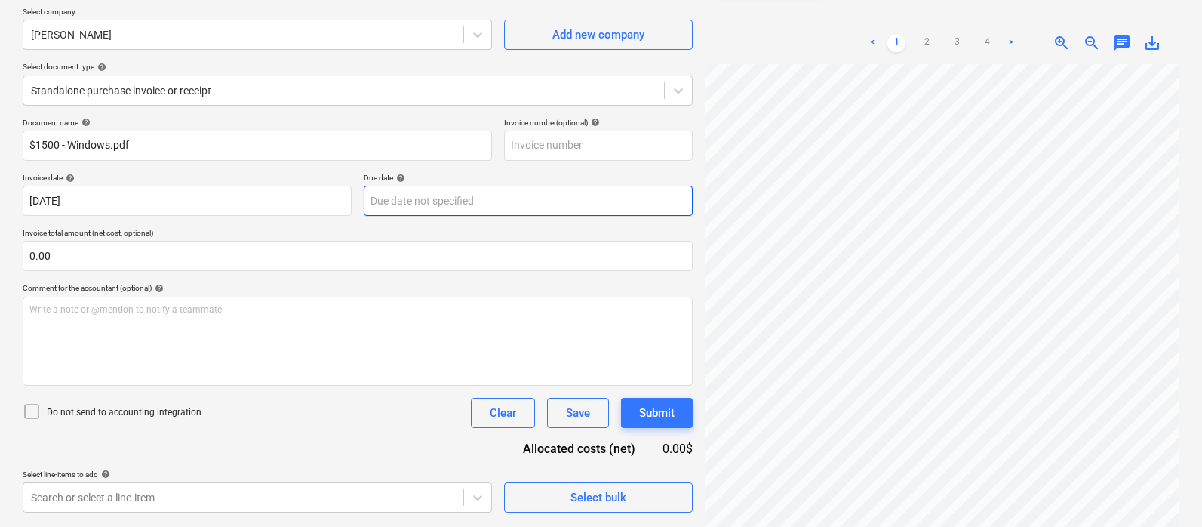
click at [430, 201] on body "Sales Projects Contacts Company Inbox 5 format_size keyboard_arrow_down help se…" at bounding box center [601, 146] width 1202 height 527
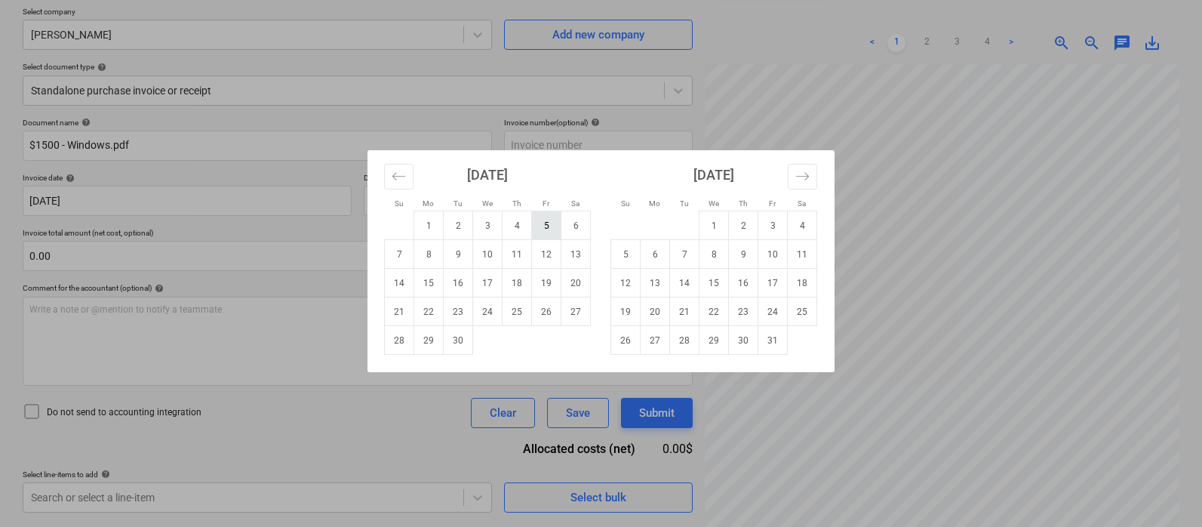
click at [552, 227] on td "5" at bounding box center [546, 225] width 29 height 29
type input "[DATE]"
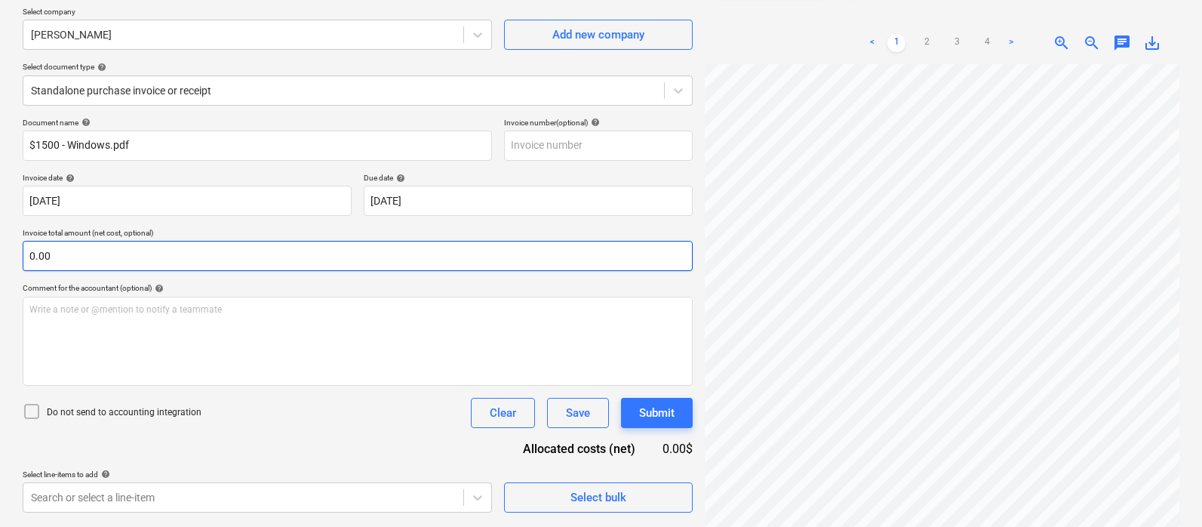
click at [440, 254] on input "0.00" at bounding box center [358, 256] width 670 height 30
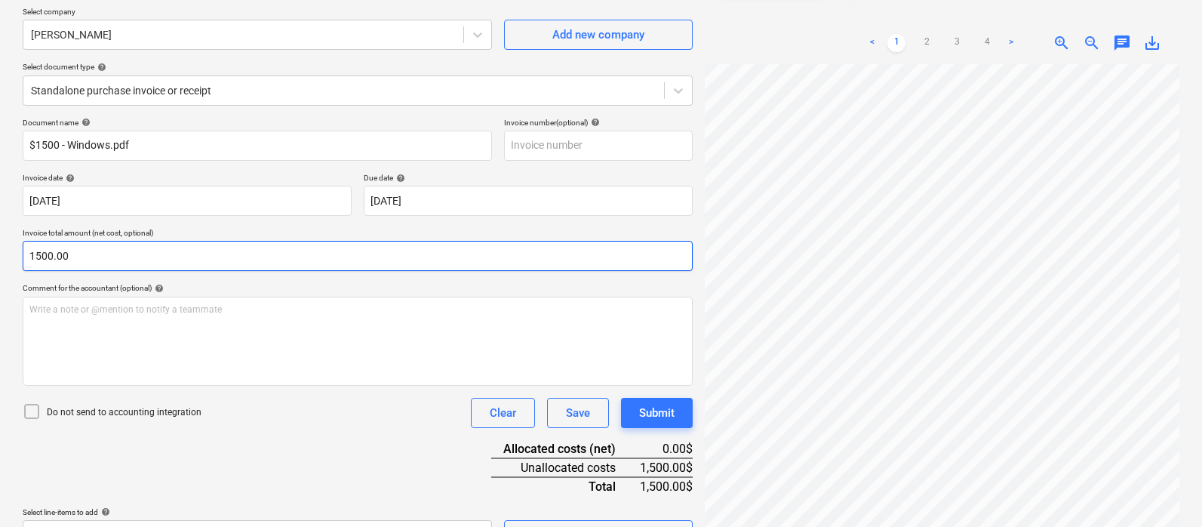
scroll to position [152, 0]
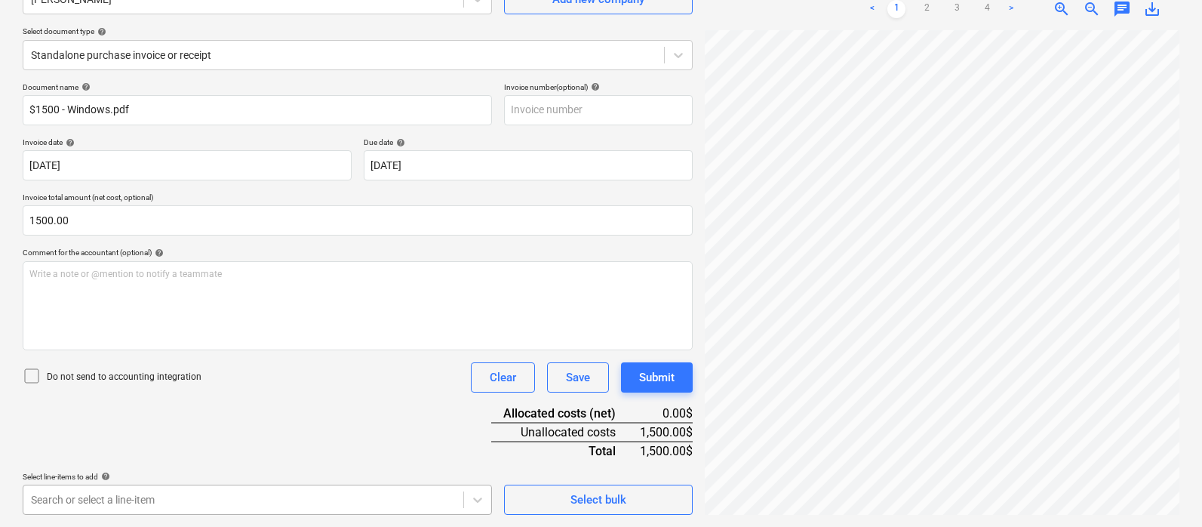
click at [223, 374] on body "Sales Projects Contacts Company Inbox 5 format_size keyboard_arrow_down help se…" at bounding box center [601, 111] width 1202 height 527
type input "1,500.00"
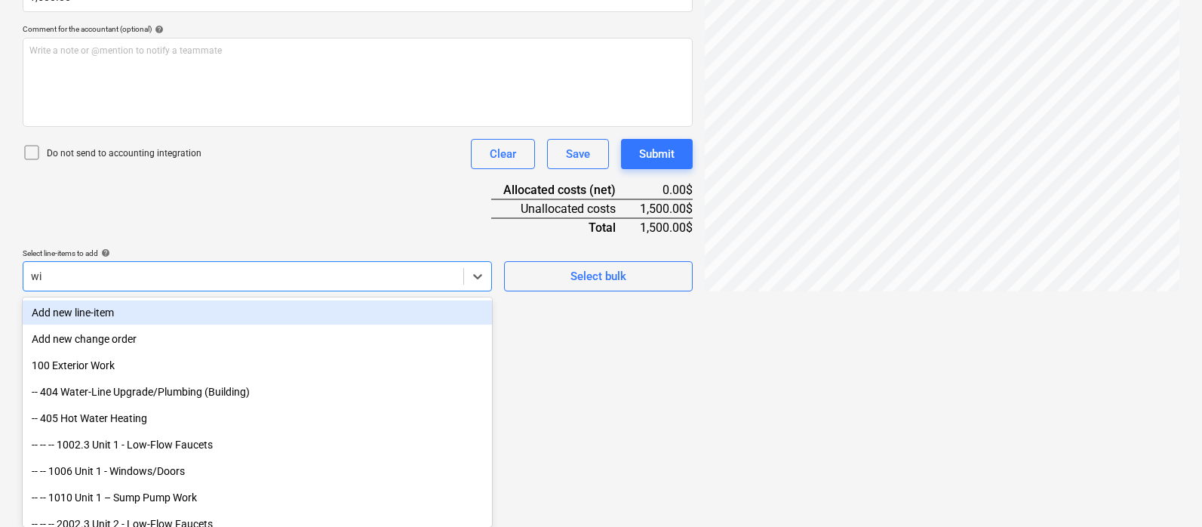
scroll to position [297, 0]
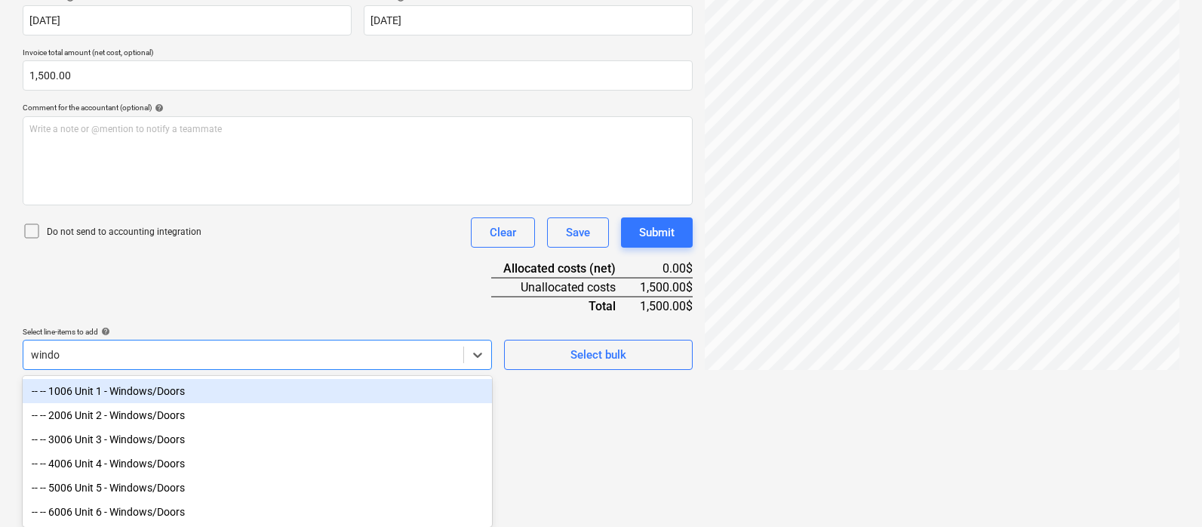
type input "window"
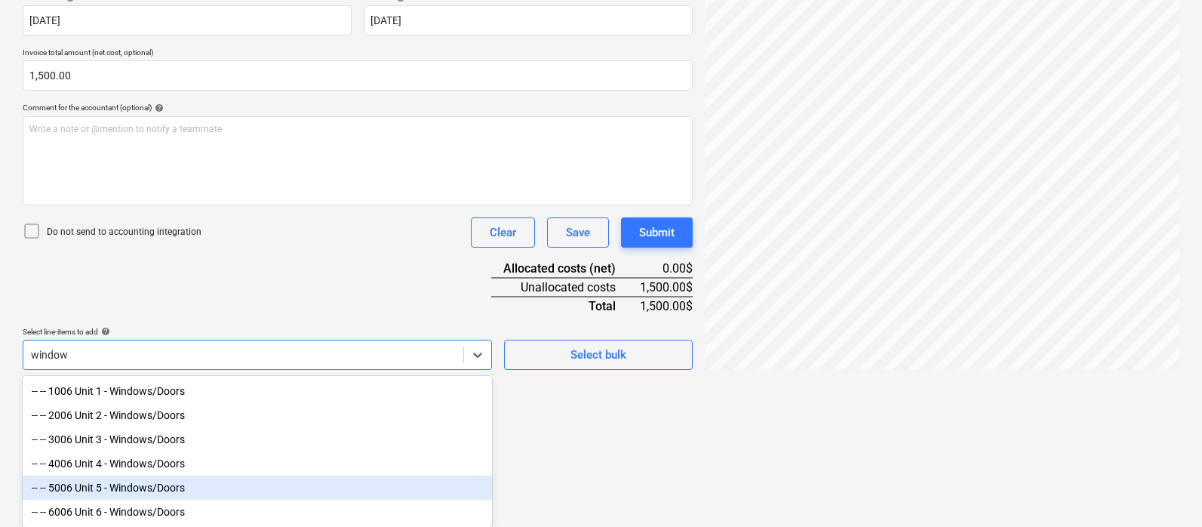
click at [154, 481] on div "-- -- 5006 Unit 5 - Windows/Doors" at bounding box center [257, 487] width 469 height 24
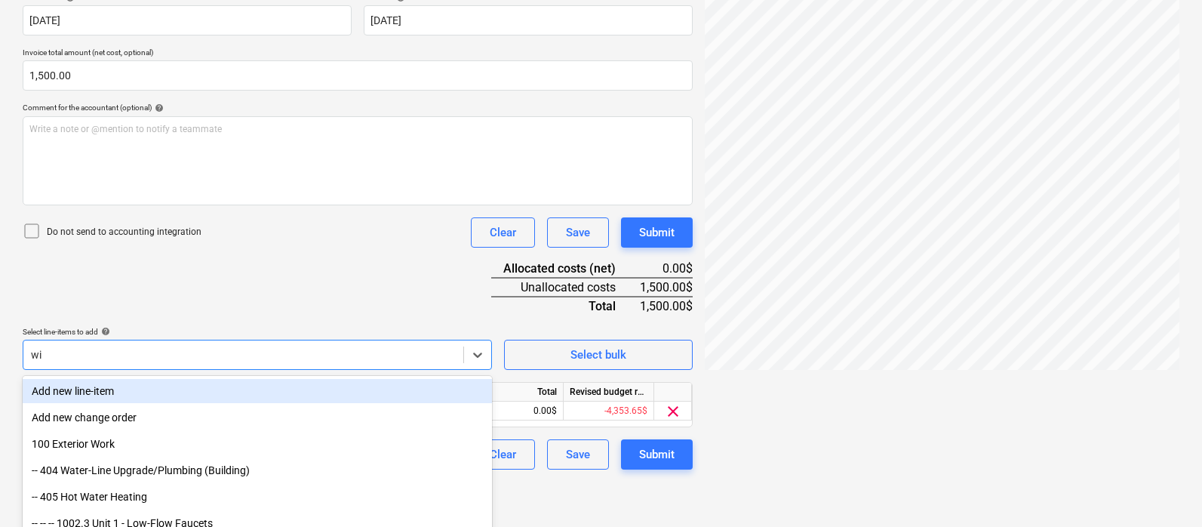
scroll to position [273, 0]
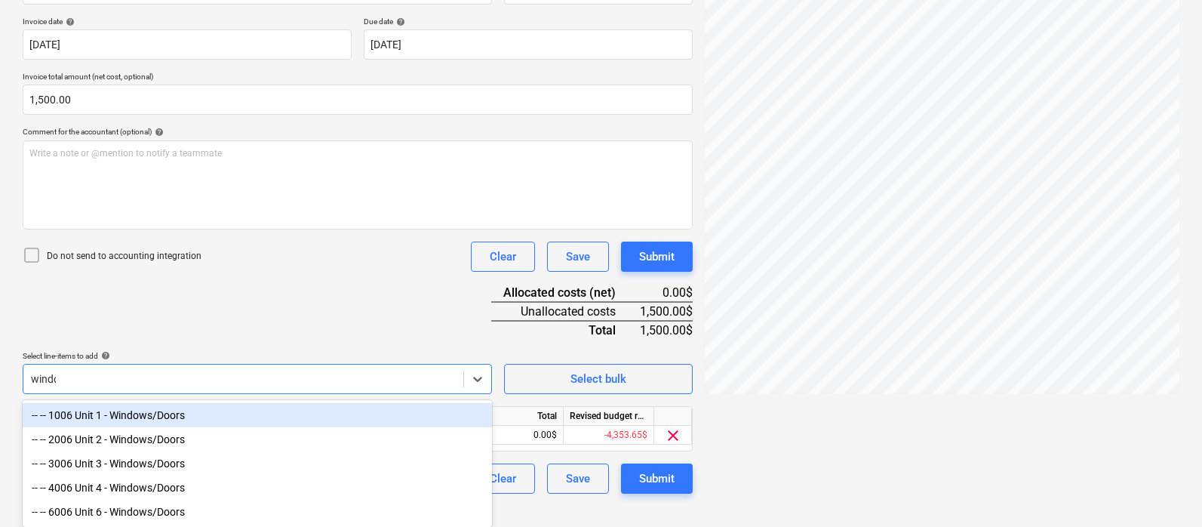
type input "window"
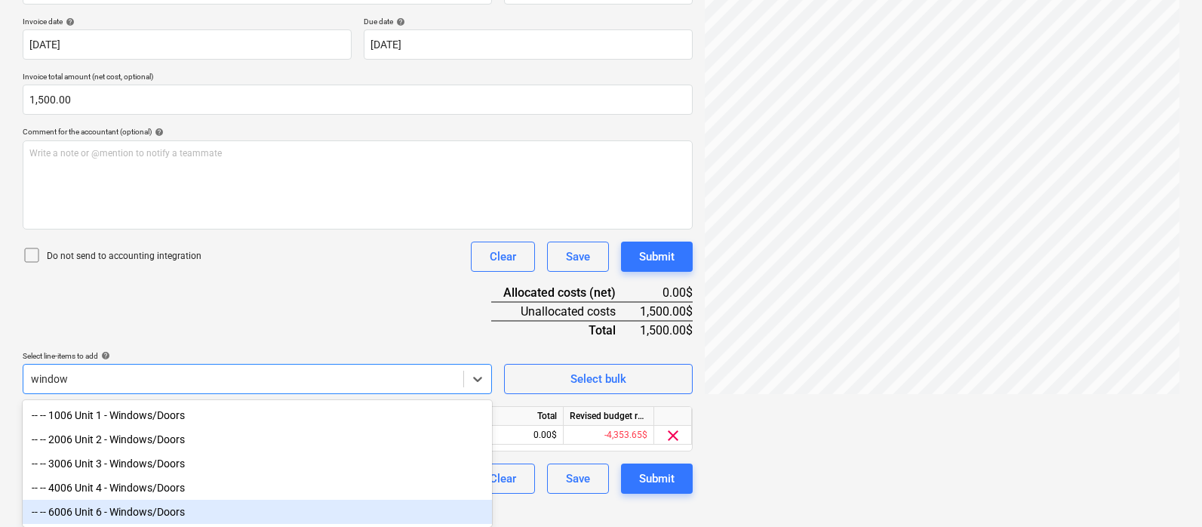
click at [116, 510] on div "-- -- 6006 Unit 6 - Windows/Doors" at bounding box center [257, 511] width 469 height 24
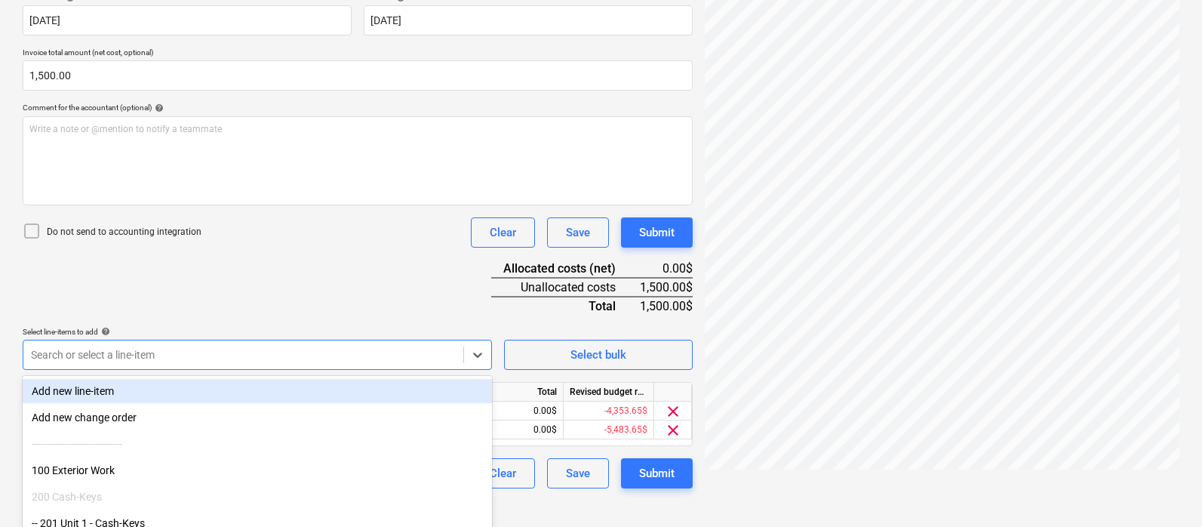
click at [254, 288] on div "Document name help $1500 - Windows.pdf Invoice number (optional) help Invoice d…" at bounding box center [358, 212] width 670 height 551
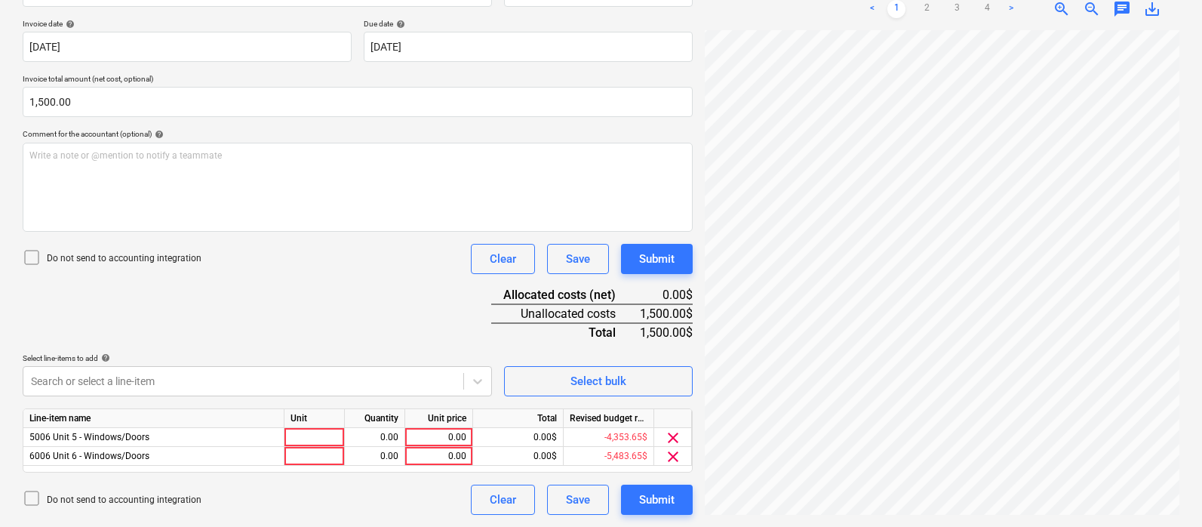
scroll to position [211, 1028]
click at [315, 435] on div at bounding box center [314, 437] width 60 height 19
type input "pcs"
type input "1105"
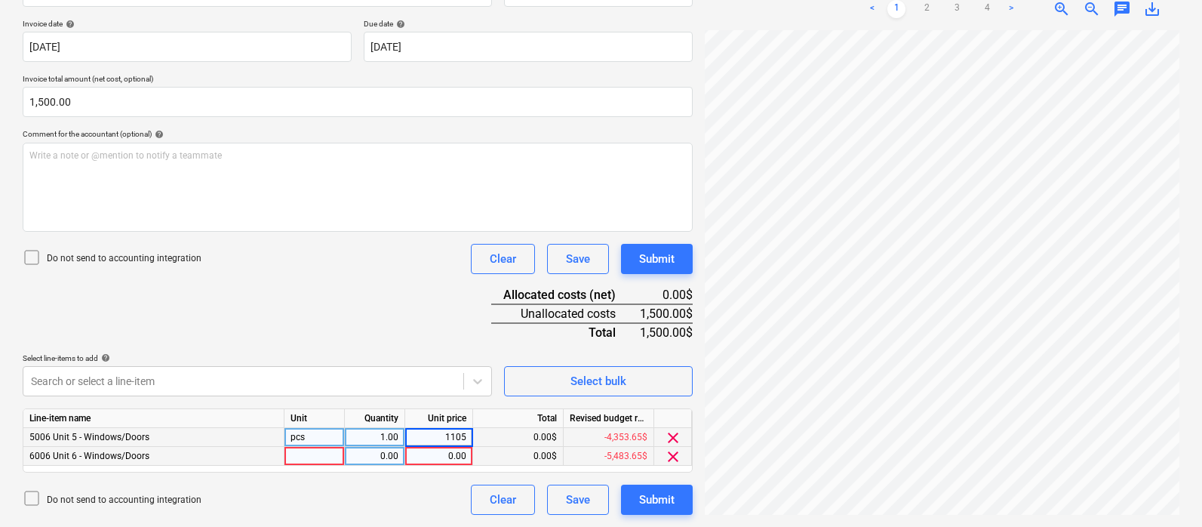
click at [315, 457] on div at bounding box center [314, 456] width 60 height 19
type input "c"
type input "pcs"
type input "395"
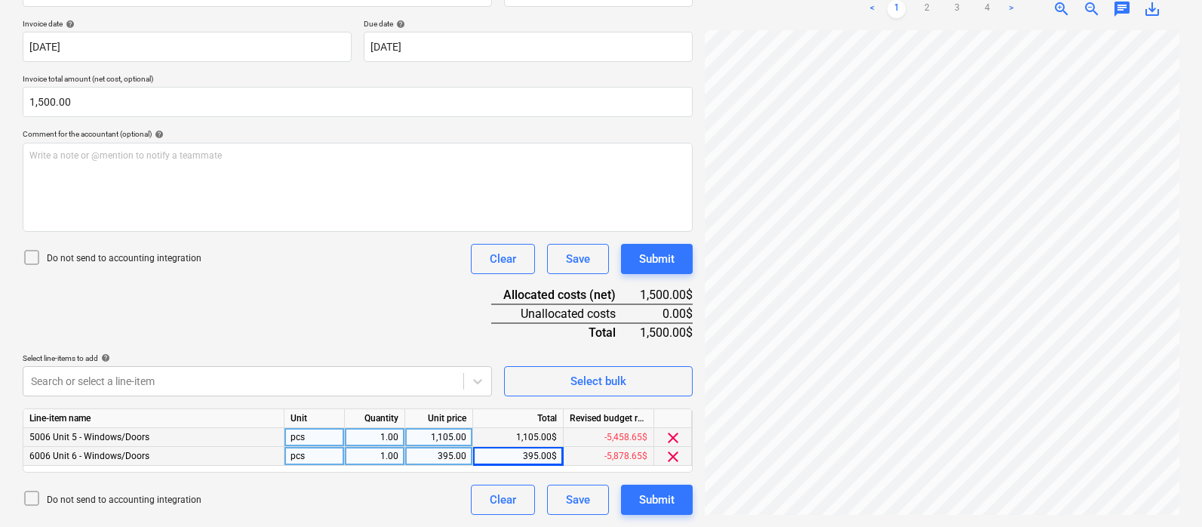
click at [431, 326] on div "Document name help $1500 - Windows.pdf Invoice number (optional) help Invoice d…" at bounding box center [358, 239] width 670 height 551
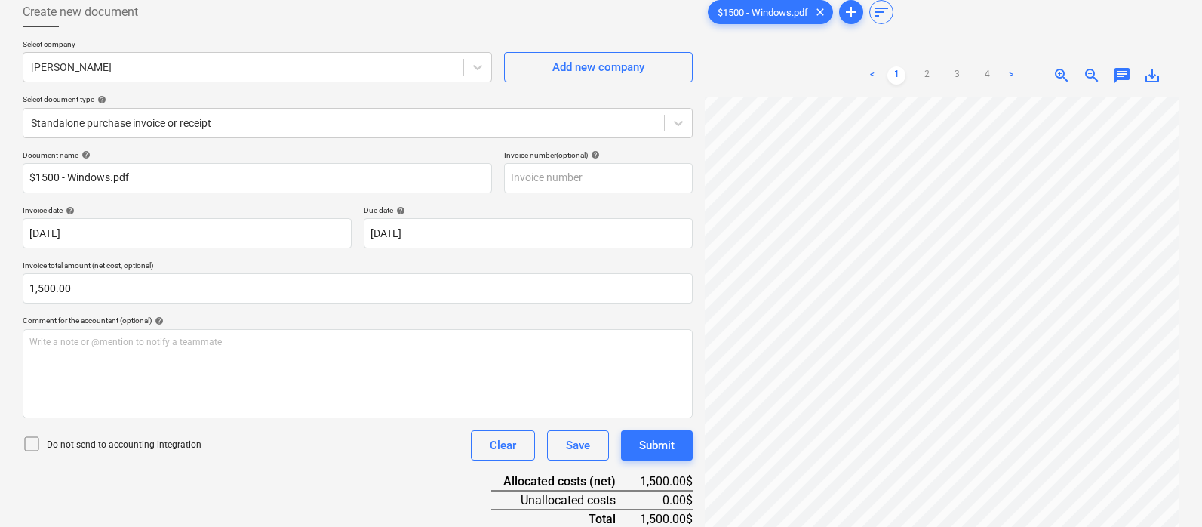
scroll to position [0, 0]
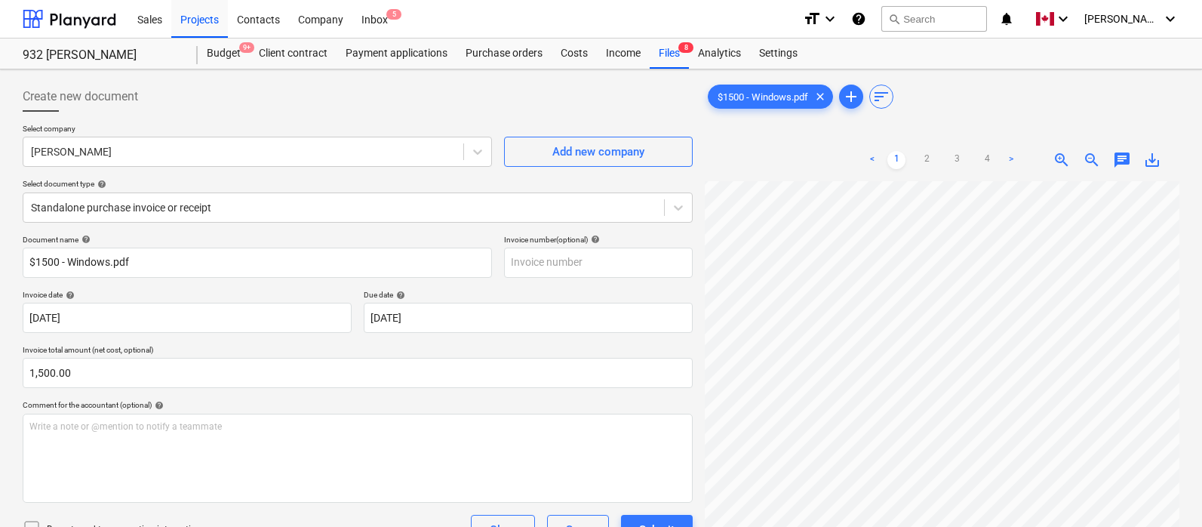
click at [444, 109] on div "Create new document" at bounding box center [358, 96] width 670 height 30
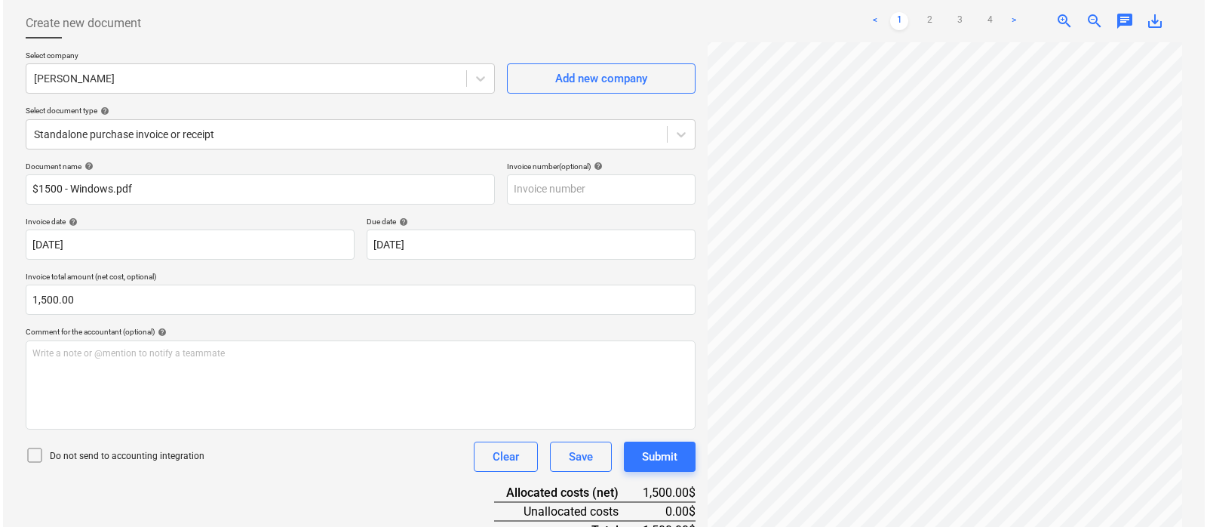
scroll to position [271, 0]
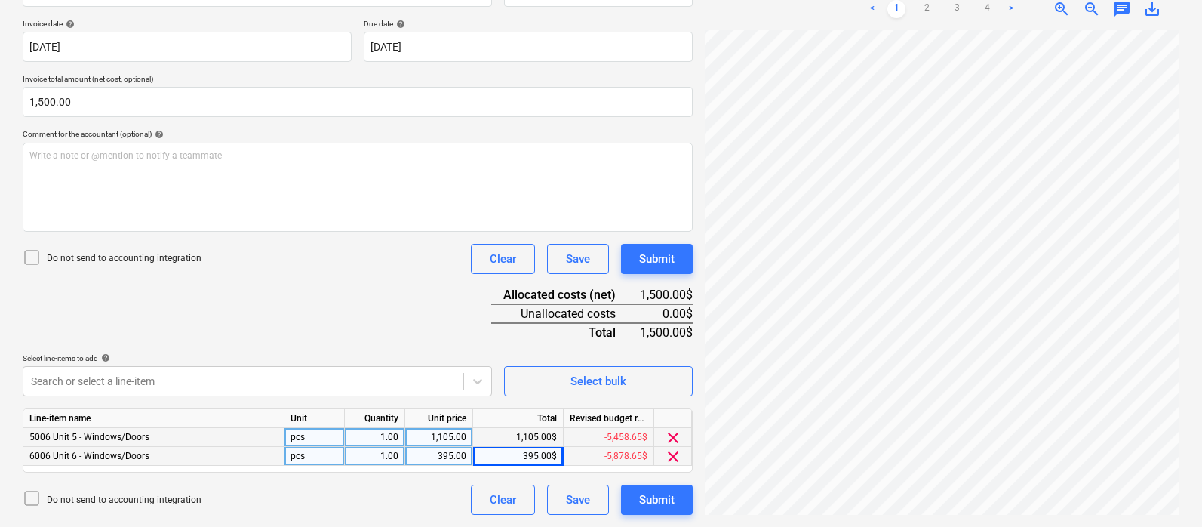
click at [409, 271] on div "Do not send to accounting integration Clear Save Submit" at bounding box center [358, 259] width 670 height 30
click at [655, 504] on div "Submit" at bounding box center [656, 500] width 35 height 20
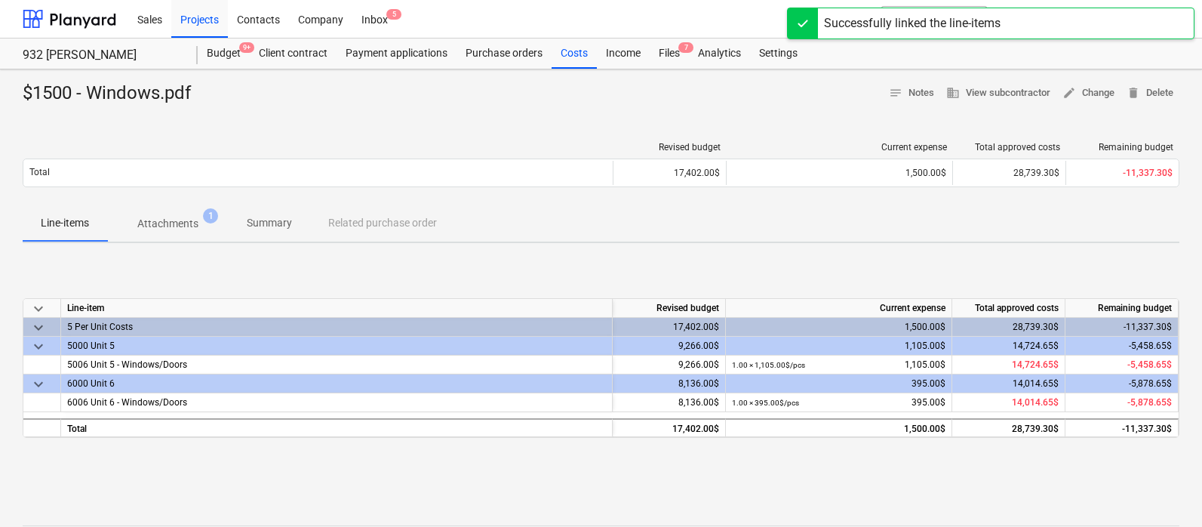
click at [414, 279] on div "keyboard_arrow_down Line-item Revised budget Current expense Total approved cos…" at bounding box center [601, 368] width 1157 height 226
click at [450, 275] on div "keyboard_arrow_down Line-item Revised budget Current expense Total approved cos…" at bounding box center [601, 368] width 1157 height 226
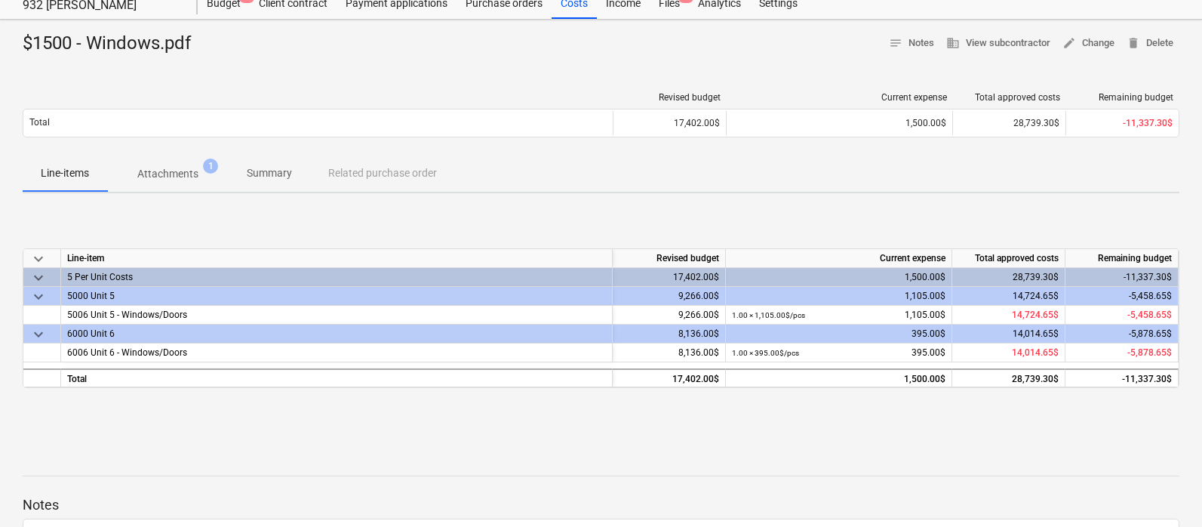
scroll to position [191, 0]
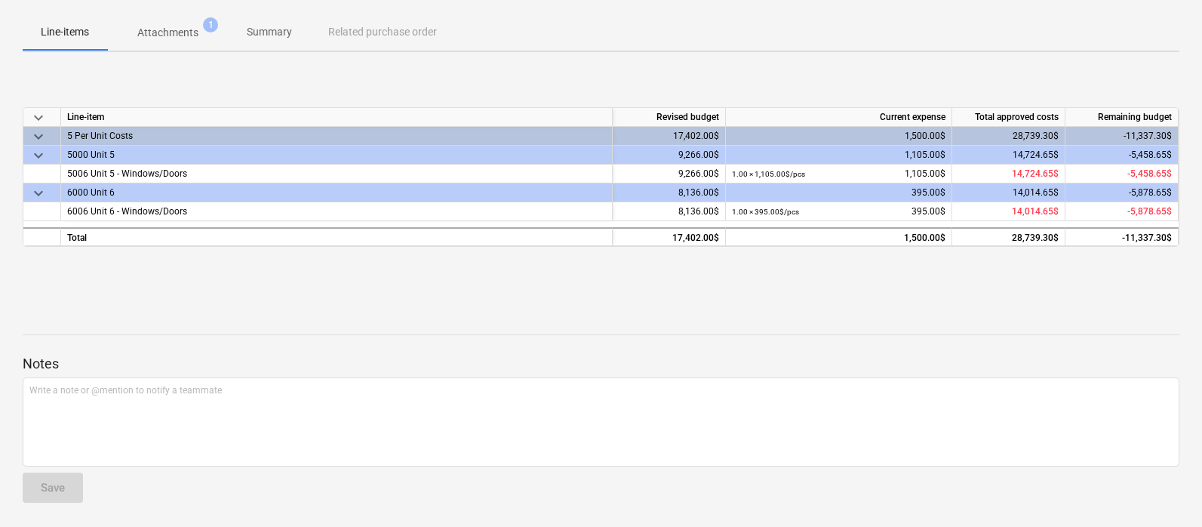
click at [450, 287] on div "keyboard_arrow_down Line-item Revised budget Current expense Total approved cos…" at bounding box center [601, 177] width 1157 height 226
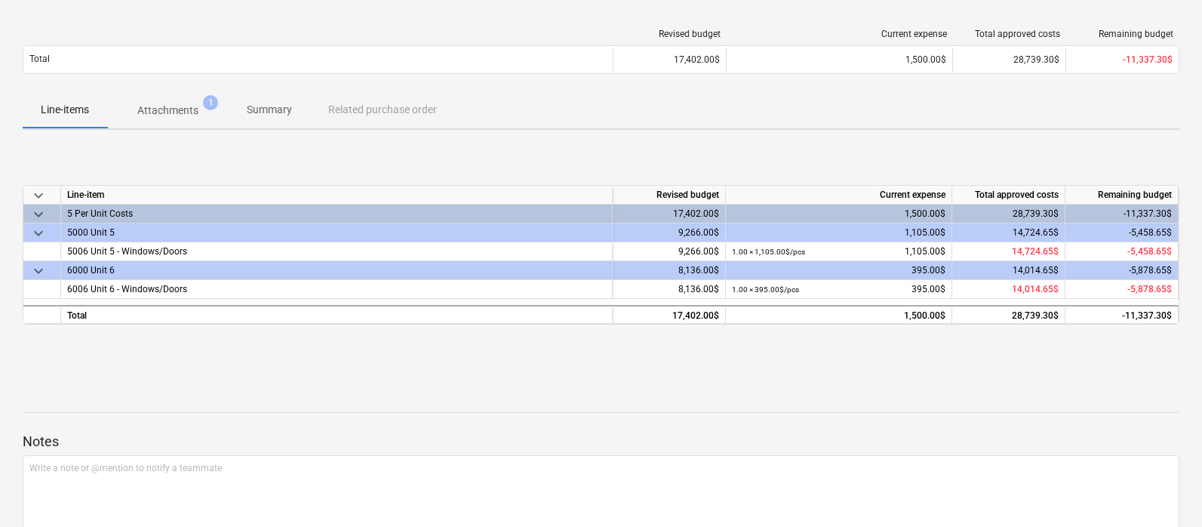
scroll to position [0, 0]
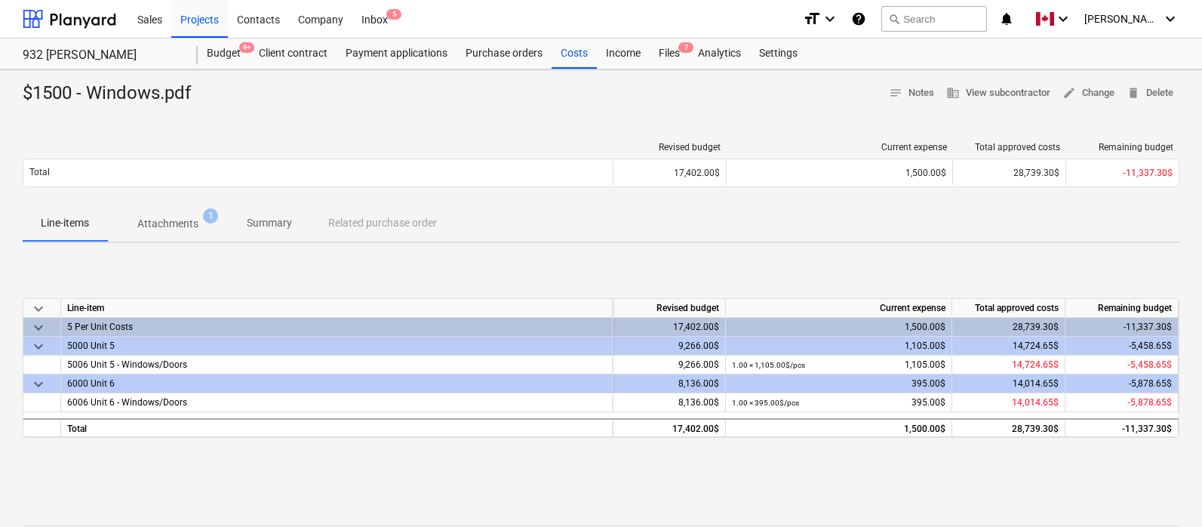
click at [185, 225] on p "Attachments" at bounding box center [167, 224] width 61 height 16
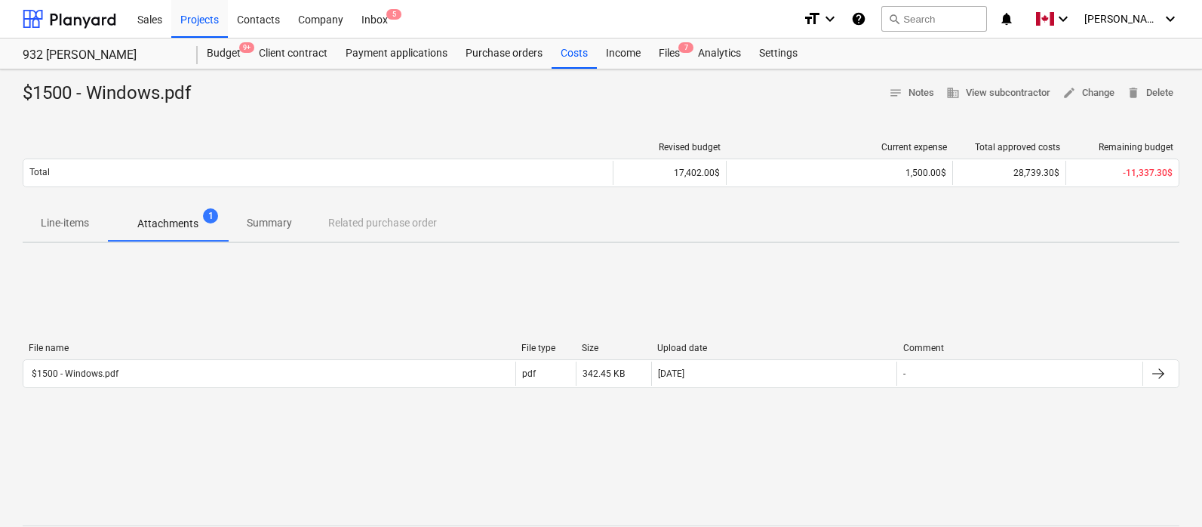
click at [75, 224] on p "Line-items" at bounding box center [65, 223] width 48 height 16
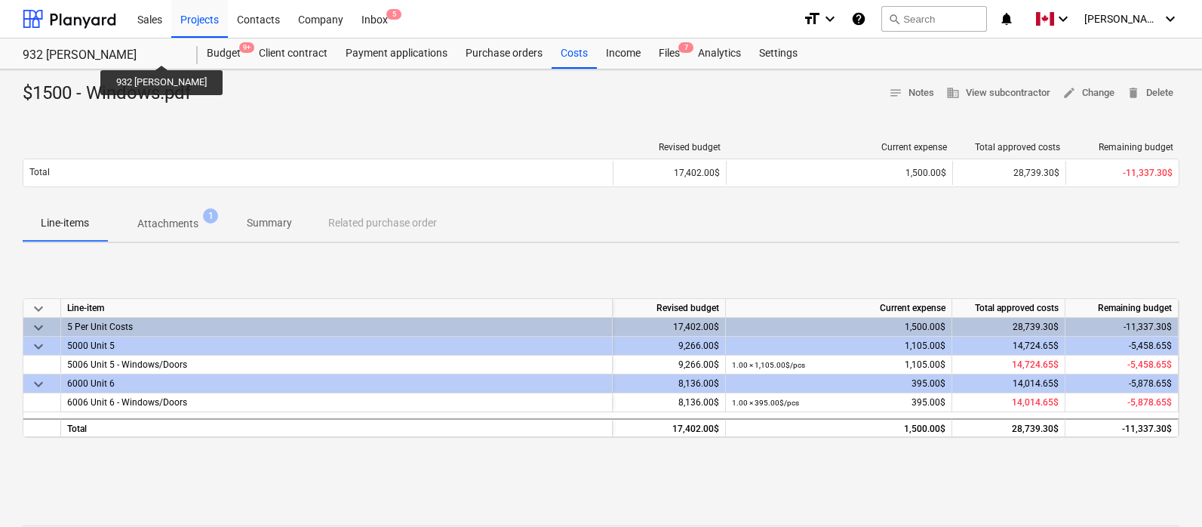
click at [434, 136] on div "Revised budget Current expense Total approved costs Remaining budget Total 17,4…" at bounding box center [601, 167] width 1157 height 75
click at [225, 54] on div "Budget 9+" at bounding box center [224, 53] width 52 height 30
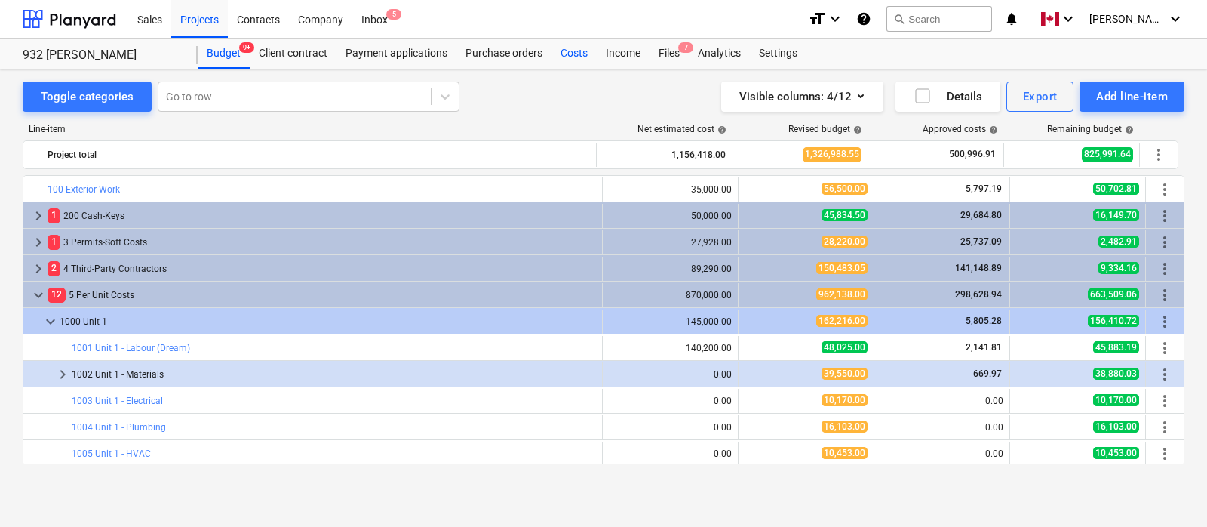
click at [577, 55] on div "Costs" at bounding box center [574, 53] width 45 height 30
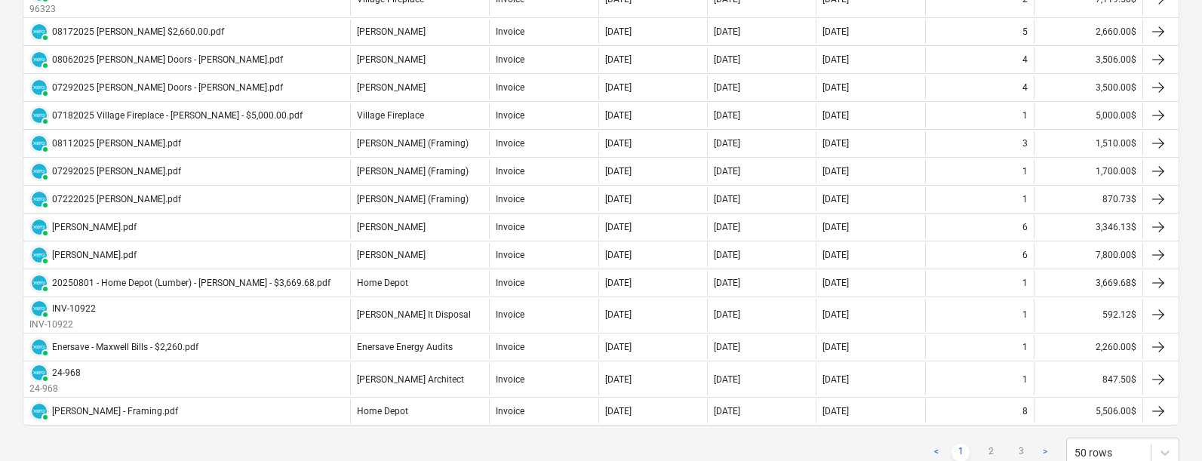
scroll to position [1311, 0]
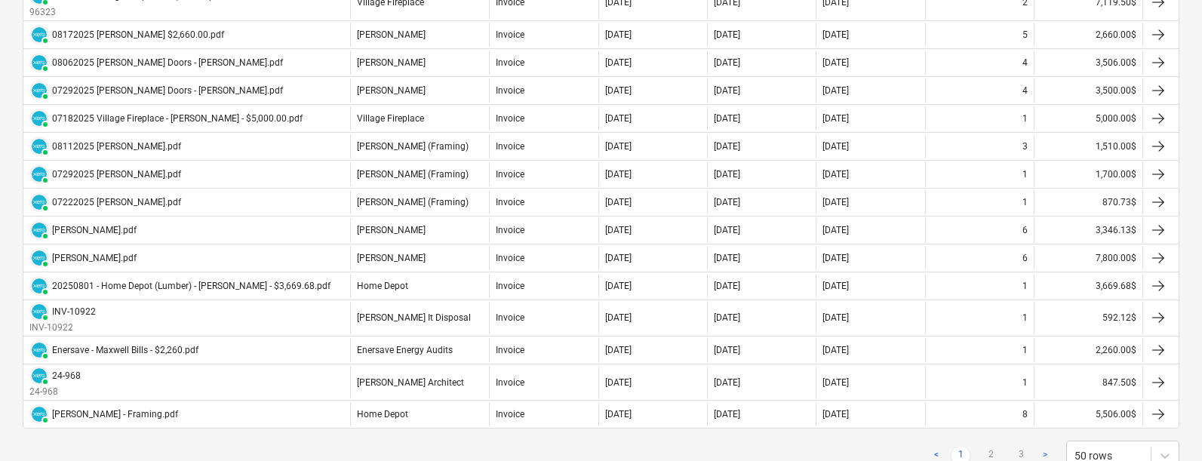
click at [813, 450] on div "< 1 2 3 > 50 rows" at bounding box center [601, 456] width 1157 height 30
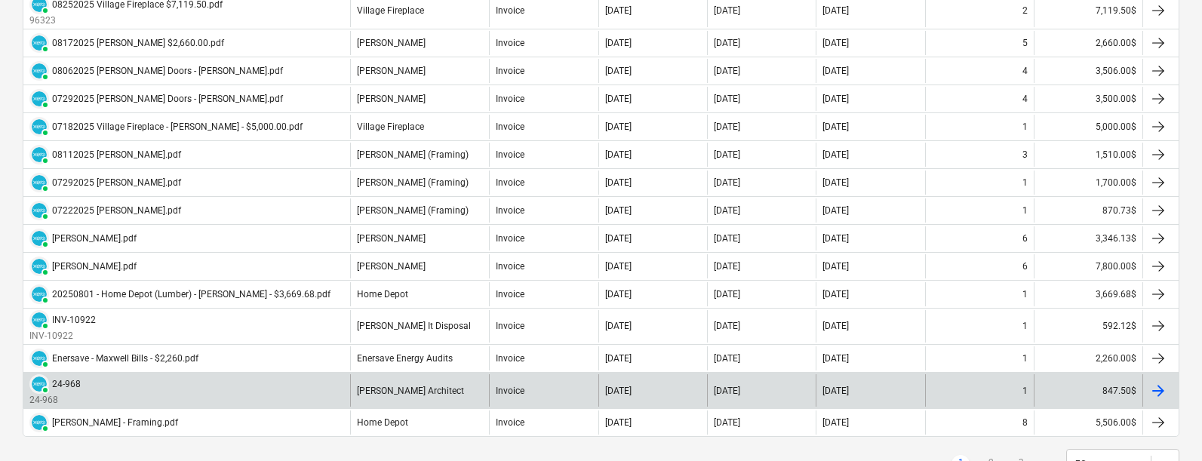
scroll to position [1363, 0]
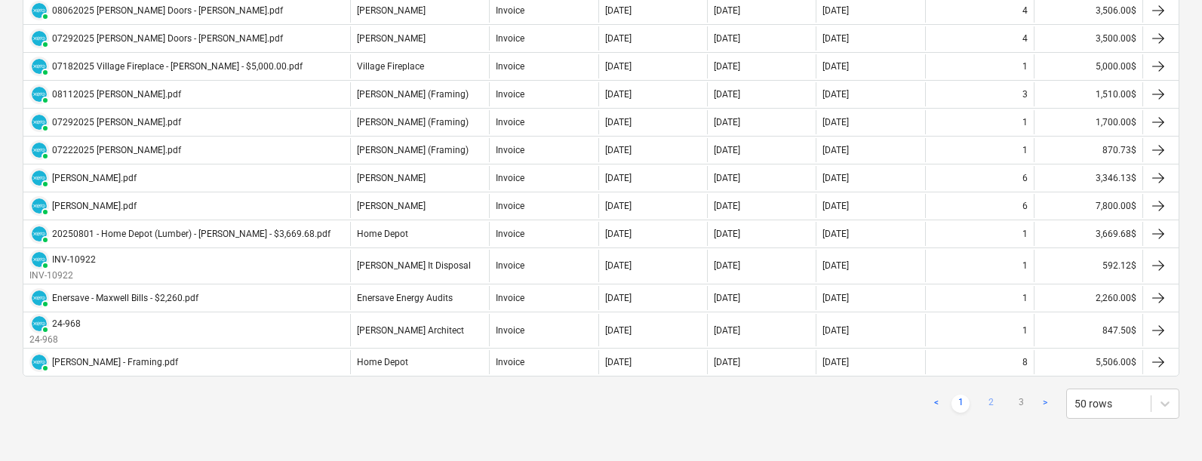
click at [989, 401] on link "2" at bounding box center [991, 404] width 18 height 18
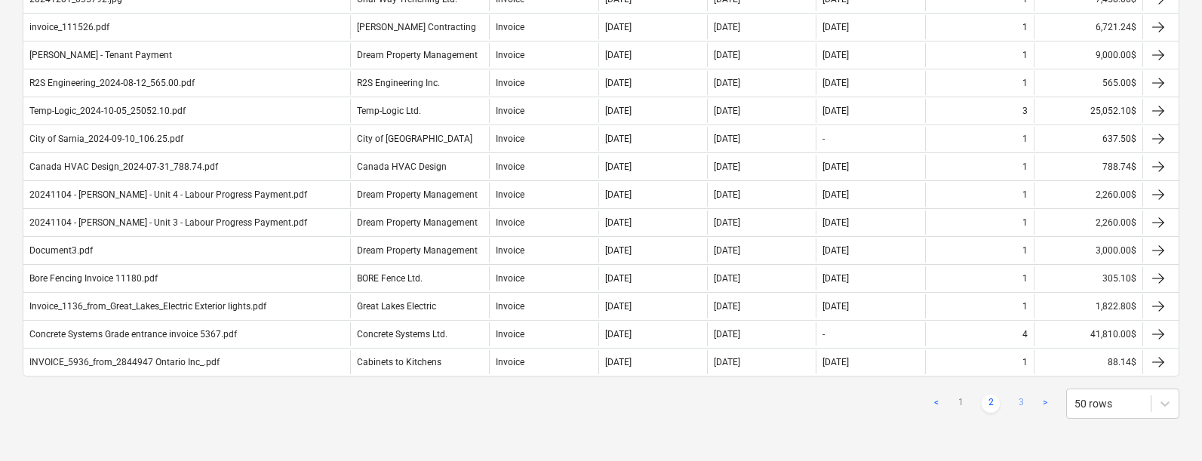
click at [1023, 406] on link "3" at bounding box center [1021, 404] width 18 height 18
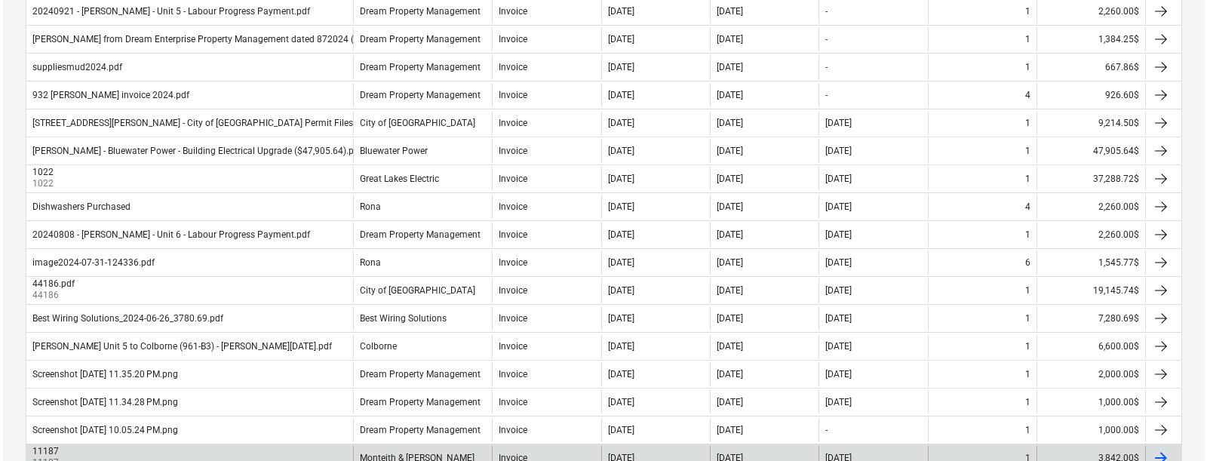
scroll to position [0, 0]
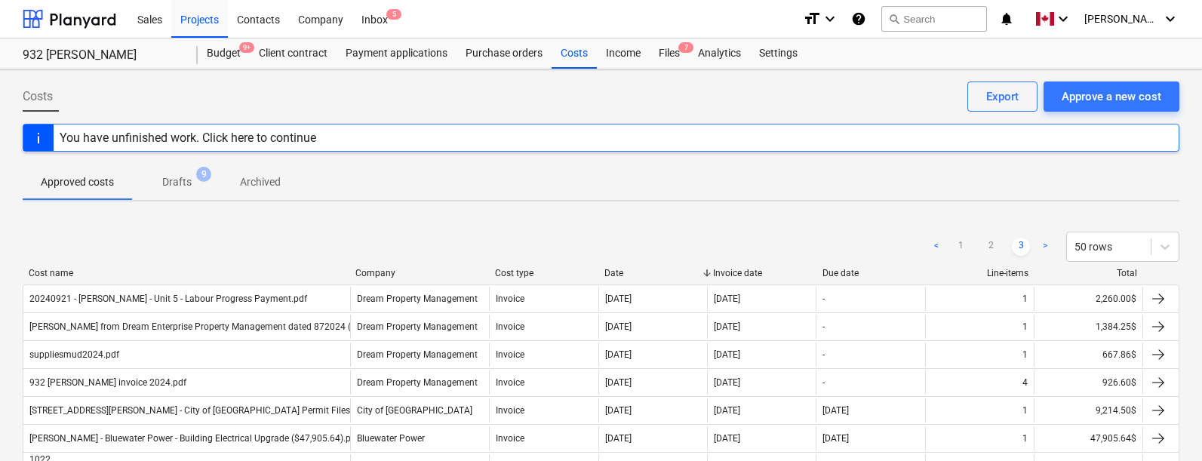
click at [532, 94] on div "Costs Approve a new cost Export" at bounding box center [601, 102] width 1157 height 42
click at [222, 53] on div "Budget 9+" at bounding box center [224, 53] width 52 height 30
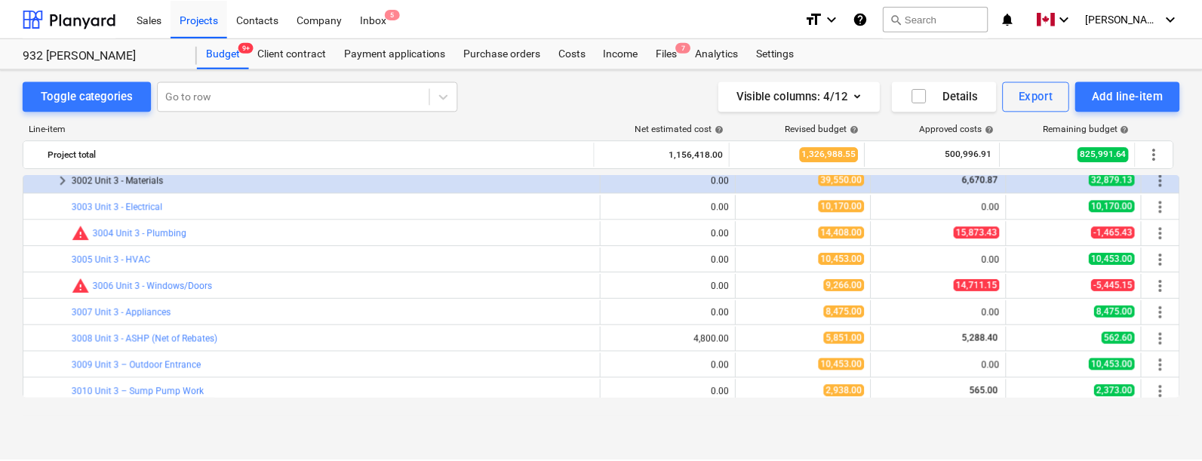
scroll to position [773, 0]
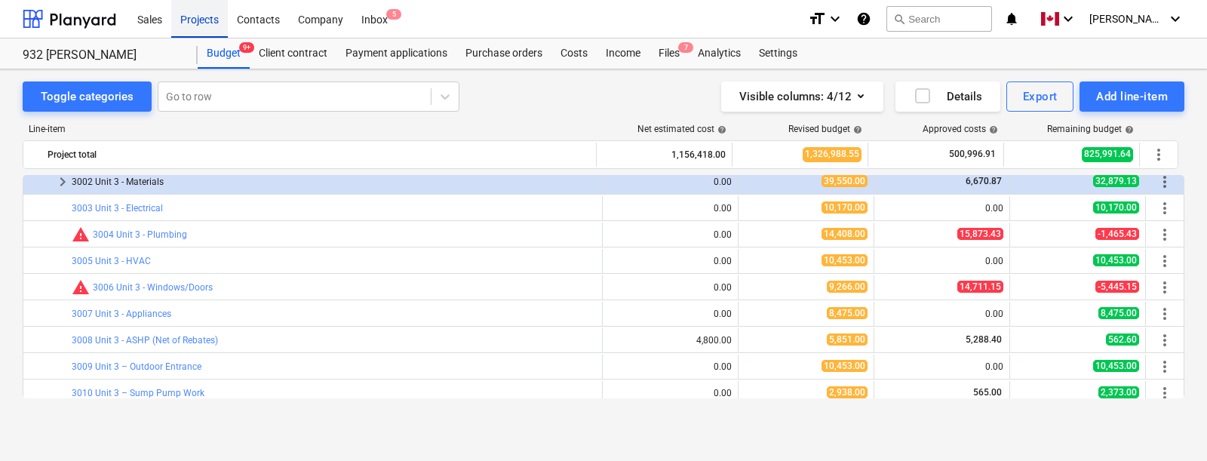
click at [209, 19] on div "Projects" at bounding box center [199, 18] width 57 height 38
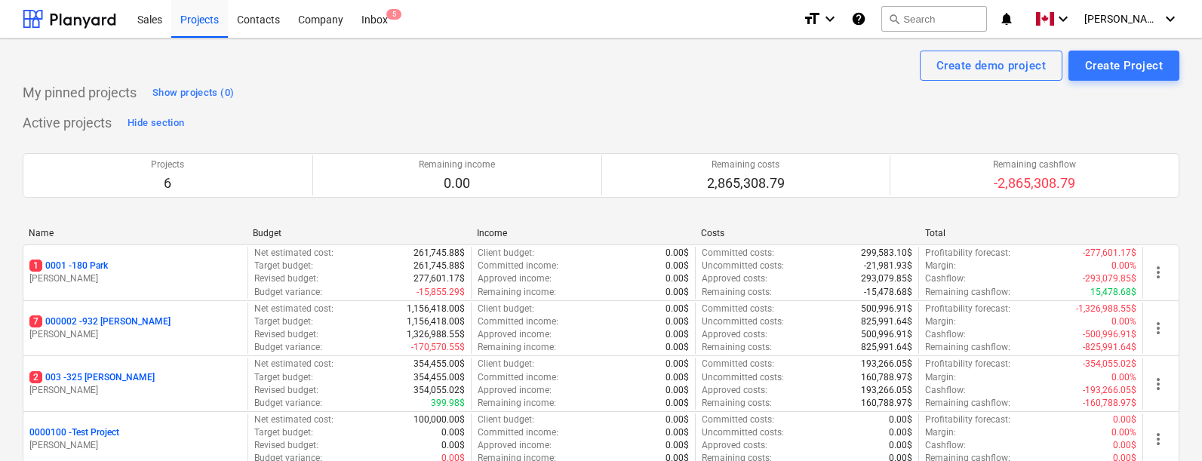
scroll to position [238, 0]
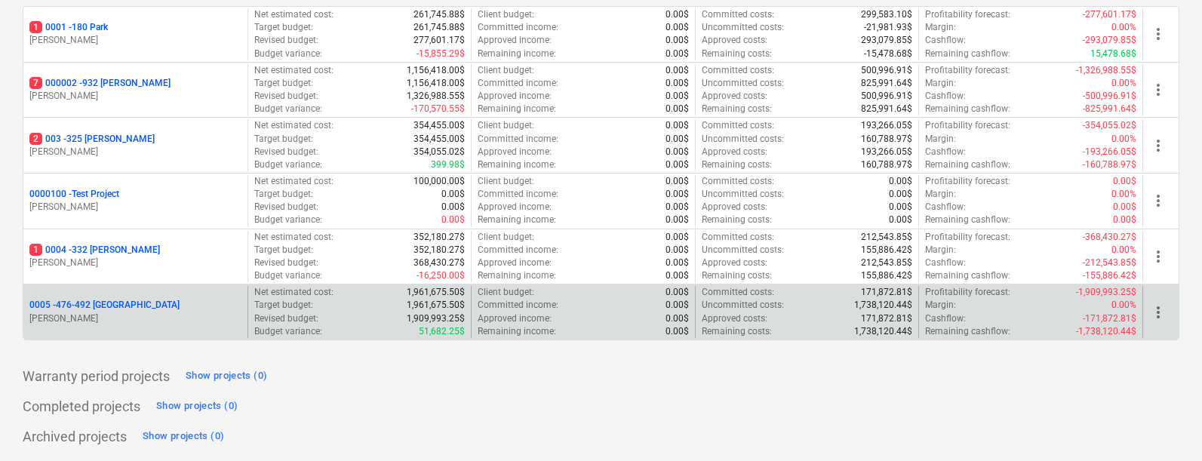
click at [97, 306] on p "0005 - 476-492 [GEOGRAPHIC_DATA]" at bounding box center [104, 305] width 150 height 13
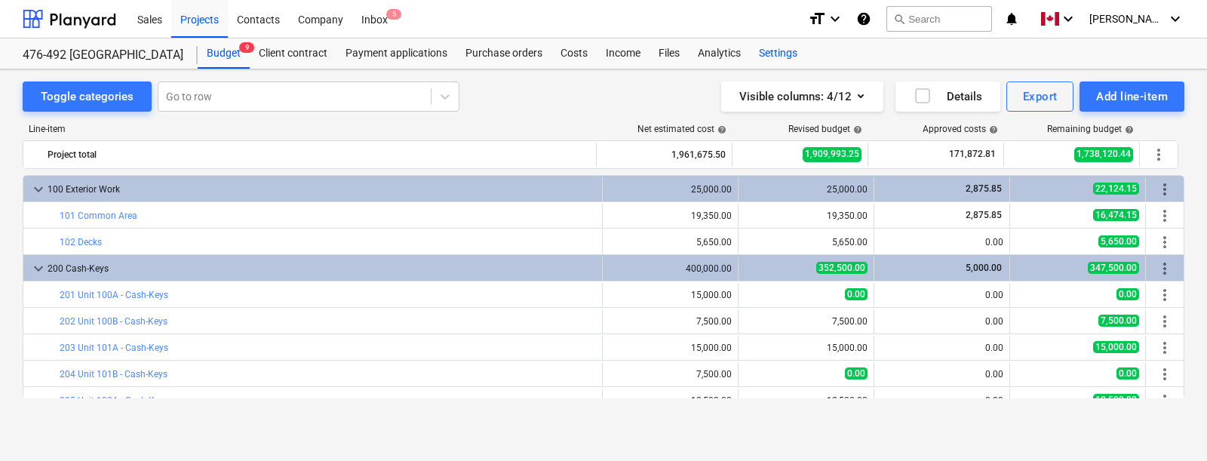
click at [782, 54] on div "Settings" at bounding box center [778, 53] width 57 height 30
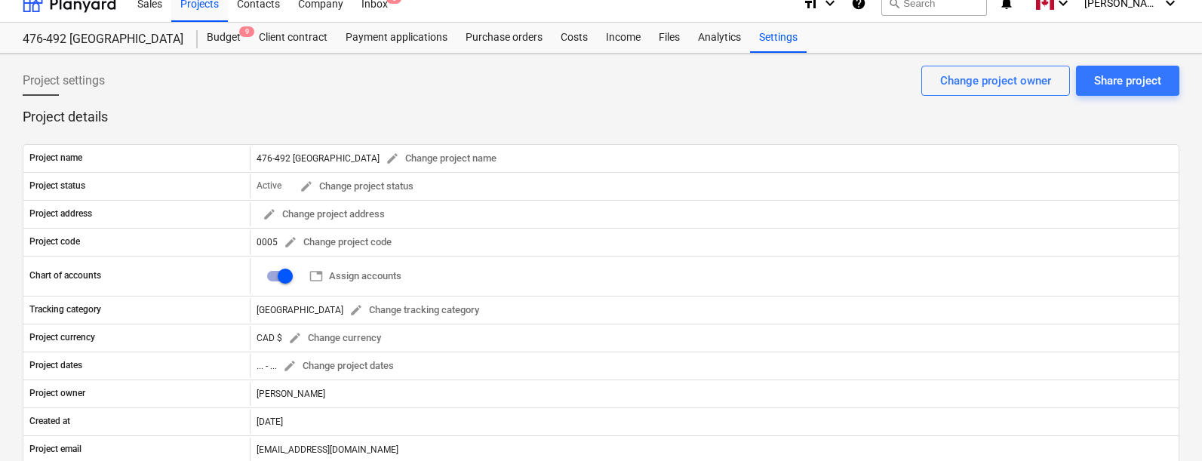
scroll to position [2, 0]
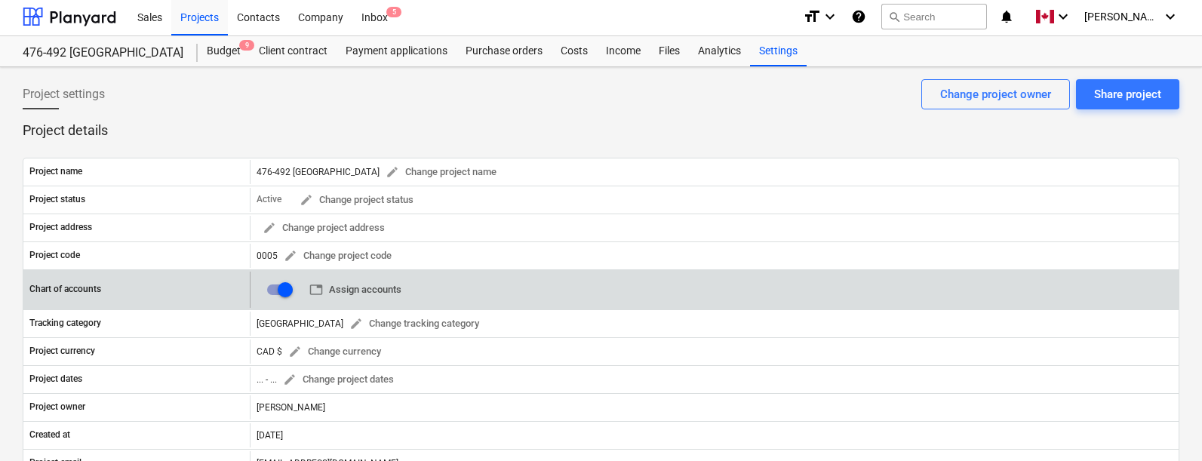
click at [360, 289] on span "table Assign accounts" at bounding box center [355, 289] width 92 height 17
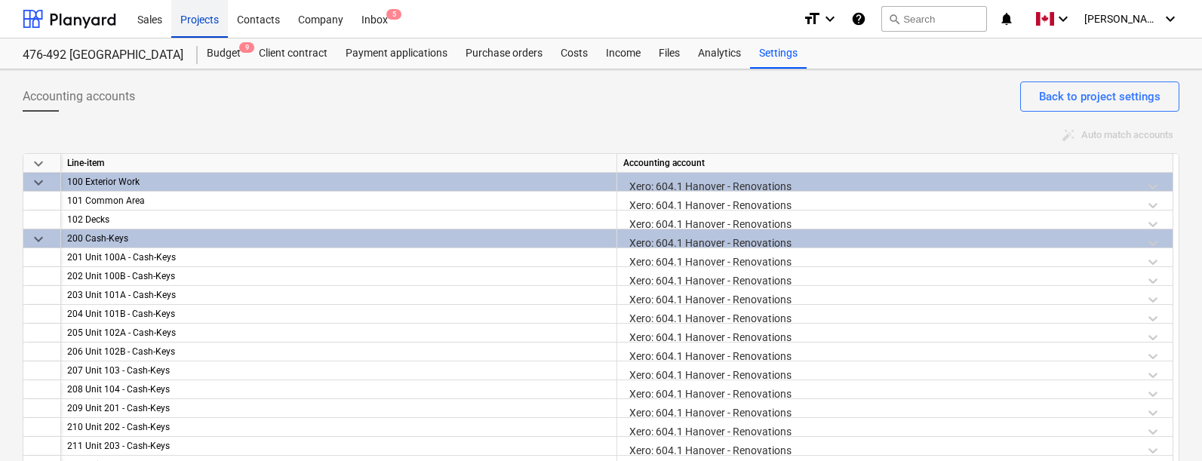
click at [204, 15] on div "Projects" at bounding box center [199, 18] width 57 height 38
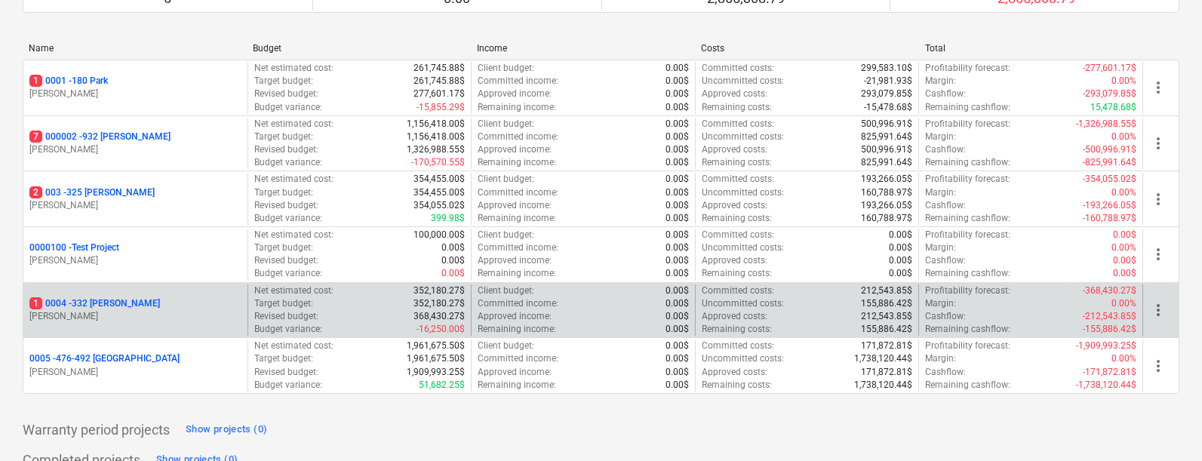
scroll to position [238, 0]
